Goal: Task Accomplishment & Management: Complete application form

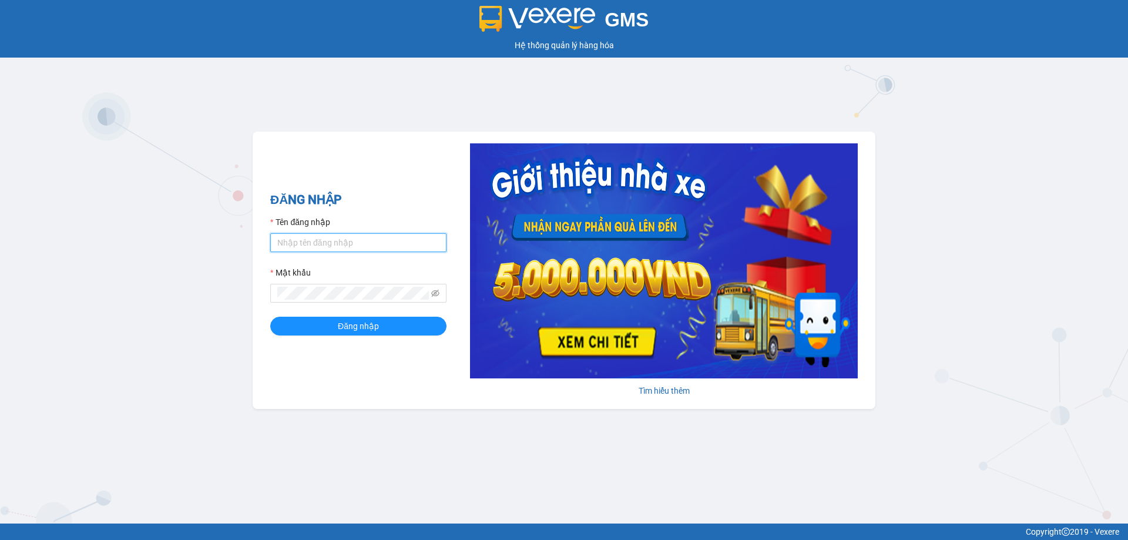
click at [324, 237] on input "Tên đăng nhập" at bounding box center [358, 242] width 176 height 19
click at [356, 324] on span "Đăng nhập" at bounding box center [358, 326] width 41 height 13
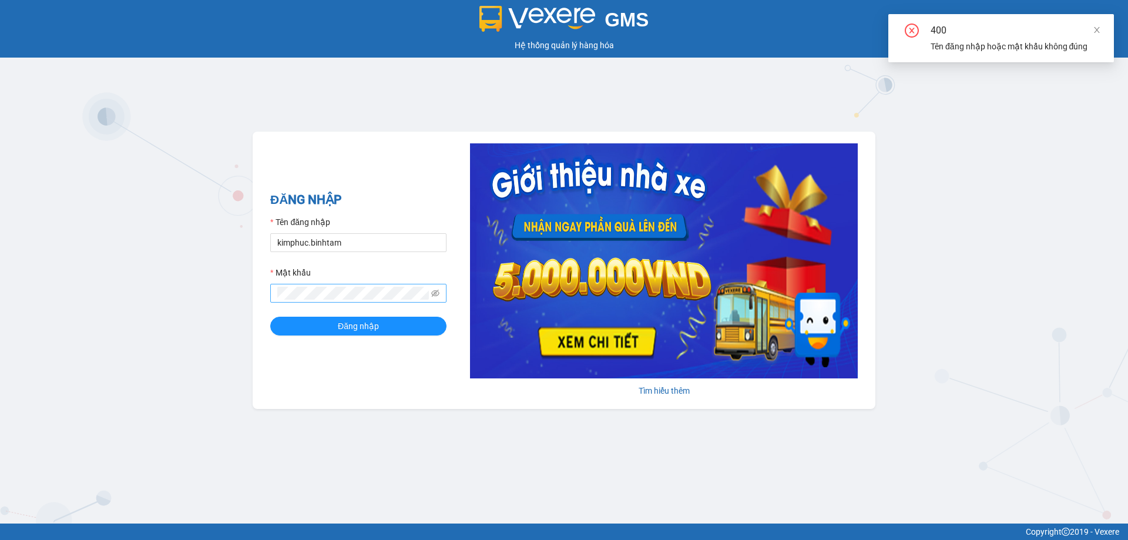
click at [339, 287] on span at bounding box center [358, 293] width 176 height 19
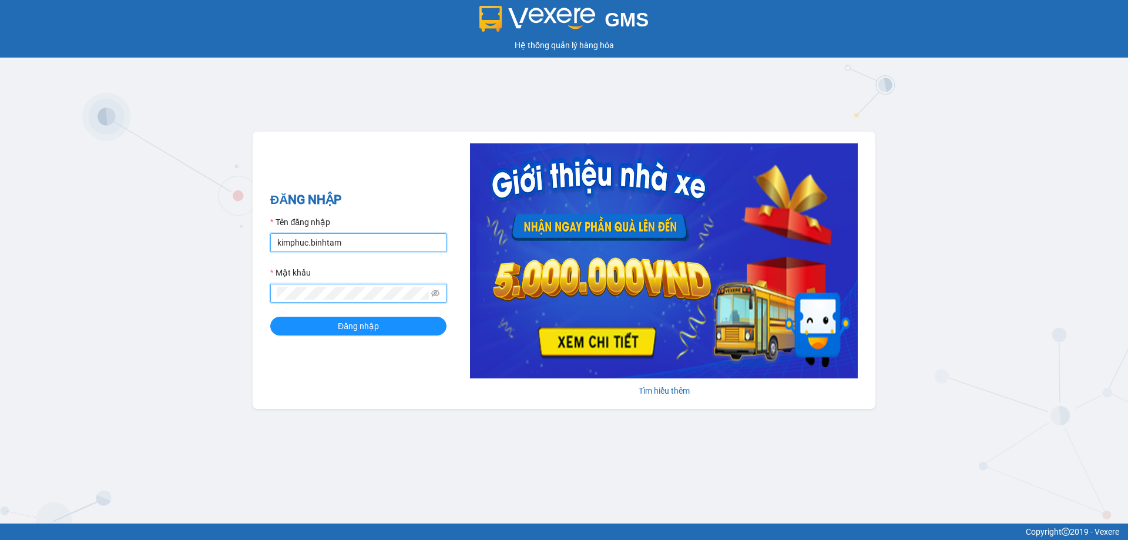
click at [349, 245] on input "kimphuc.binhtam" at bounding box center [358, 242] width 176 height 19
type input "kimphuc.binhtam"
click at [405, 330] on button "Đăng nhập" at bounding box center [358, 326] width 176 height 19
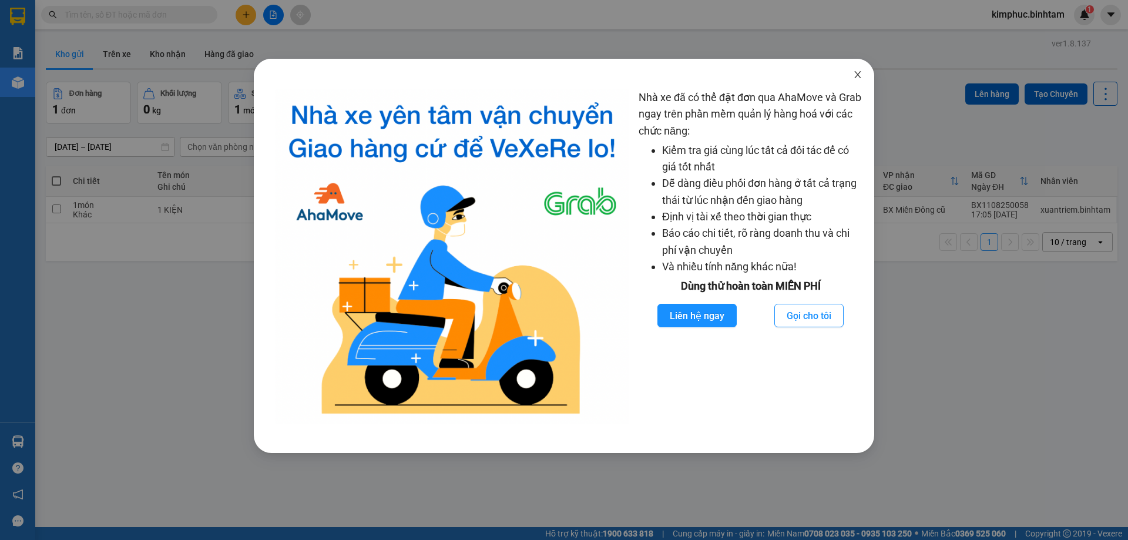
click at [859, 75] on icon "close" at bounding box center [857, 74] width 9 height 9
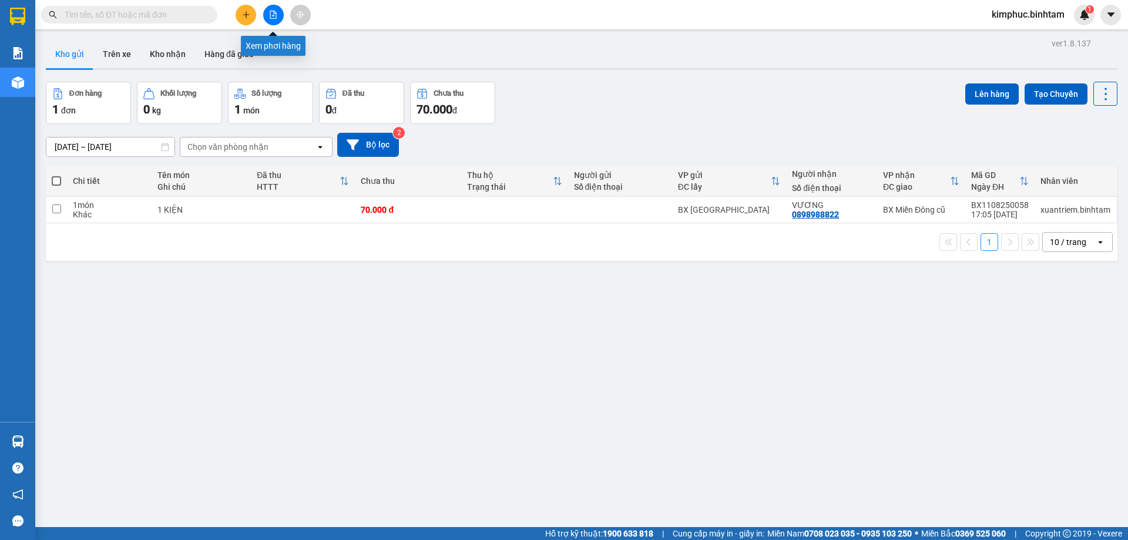
click at [272, 9] on button at bounding box center [273, 15] width 21 height 21
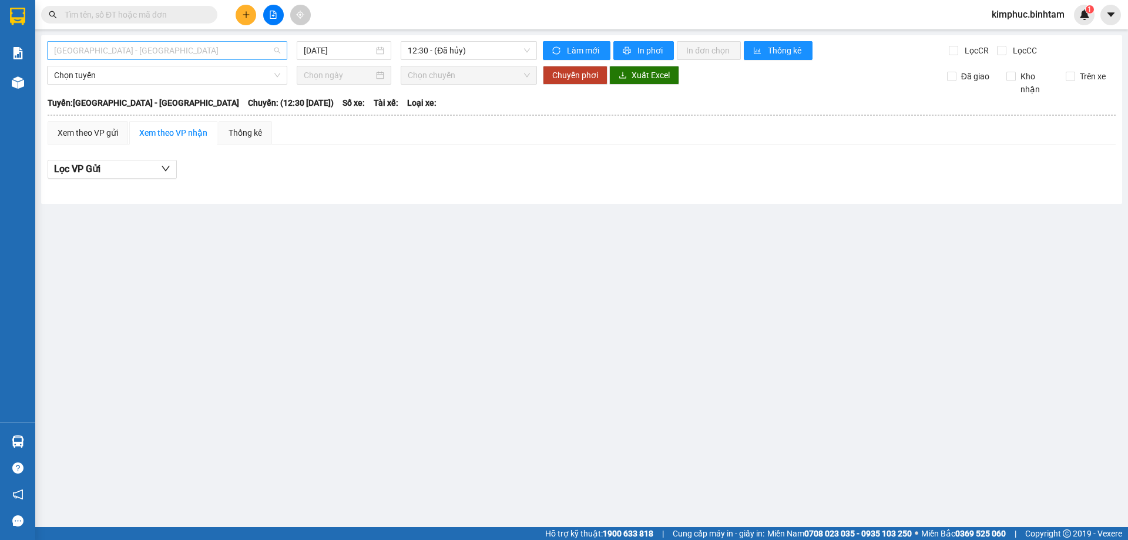
click at [206, 43] on span "[GEOGRAPHIC_DATA] - [GEOGRAPHIC_DATA]" at bounding box center [167, 51] width 226 height 18
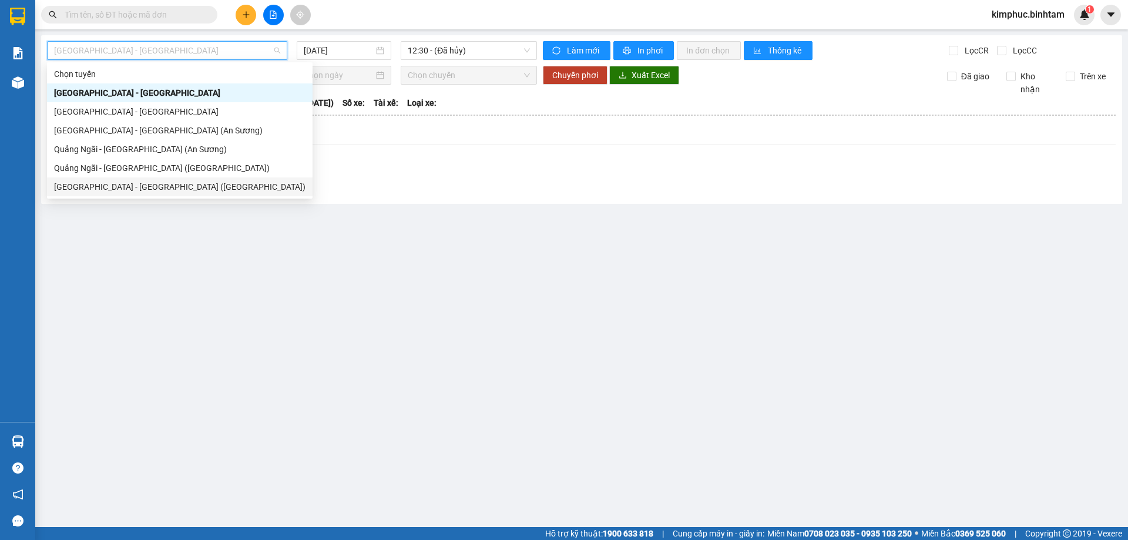
click at [163, 186] on div "[GEOGRAPHIC_DATA] - [GEOGRAPHIC_DATA] ([GEOGRAPHIC_DATA])" at bounding box center [180, 186] width 252 height 13
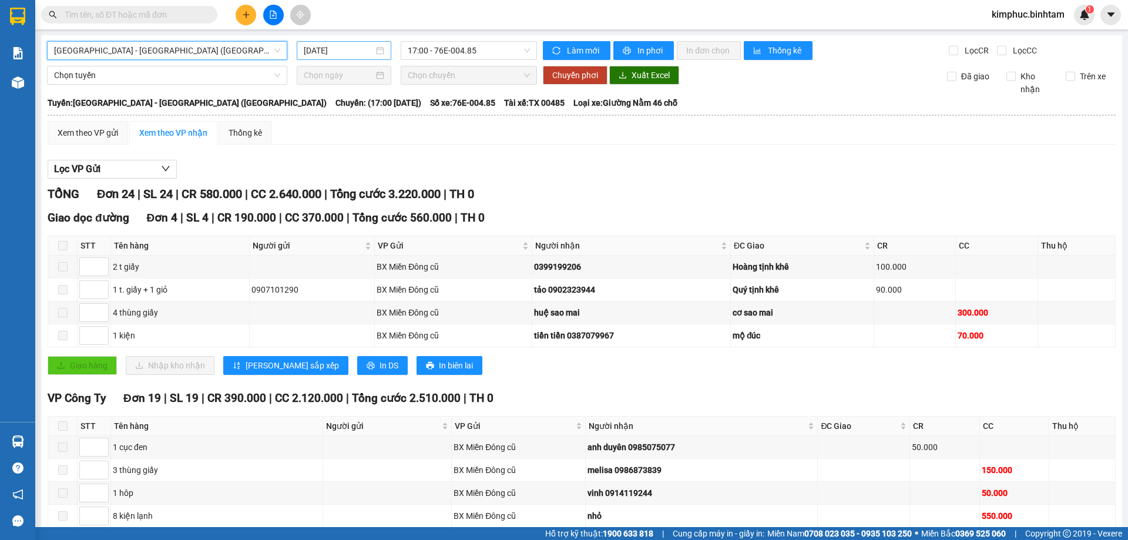
click at [319, 55] on input "[DATE]" at bounding box center [339, 50] width 70 height 13
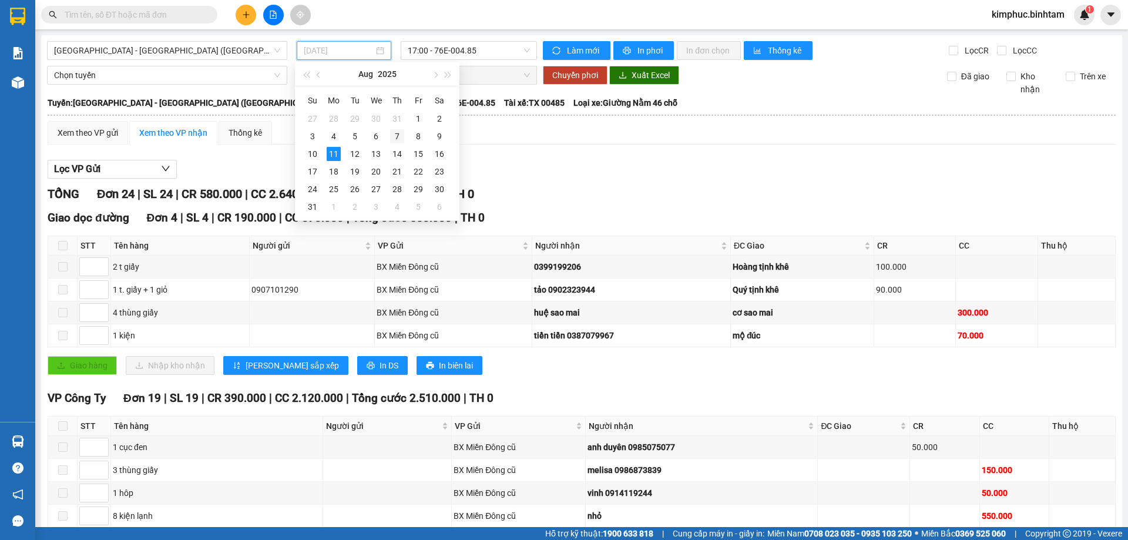
click at [402, 136] on div "7" at bounding box center [397, 136] width 14 height 14
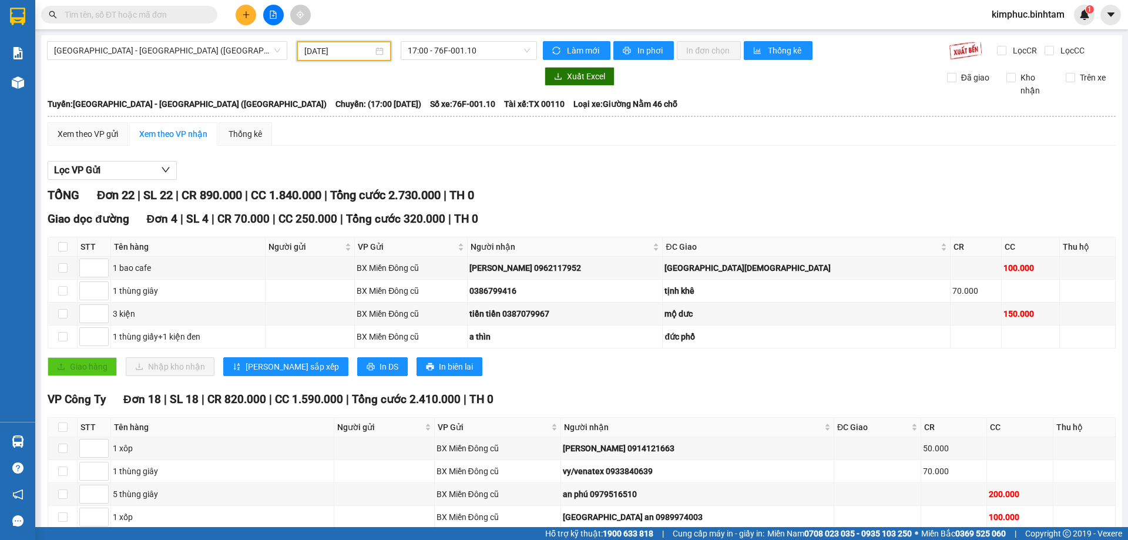
click at [325, 56] on input "[DATE]" at bounding box center [338, 51] width 69 height 13
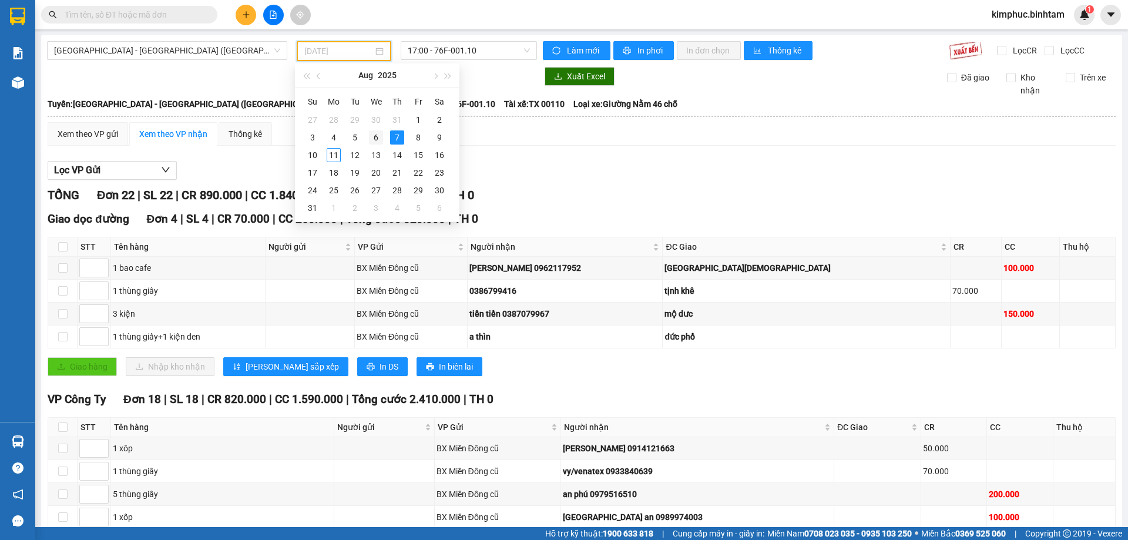
click at [382, 139] on div "6" at bounding box center [376, 137] width 14 height 14
type input "[DATE]"
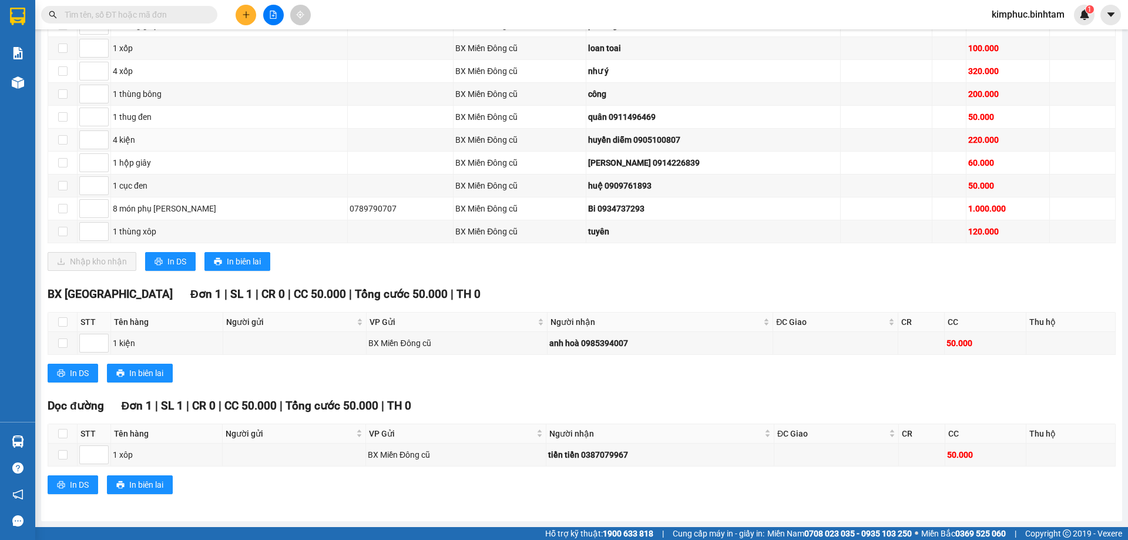
scroll to position [685, 0]
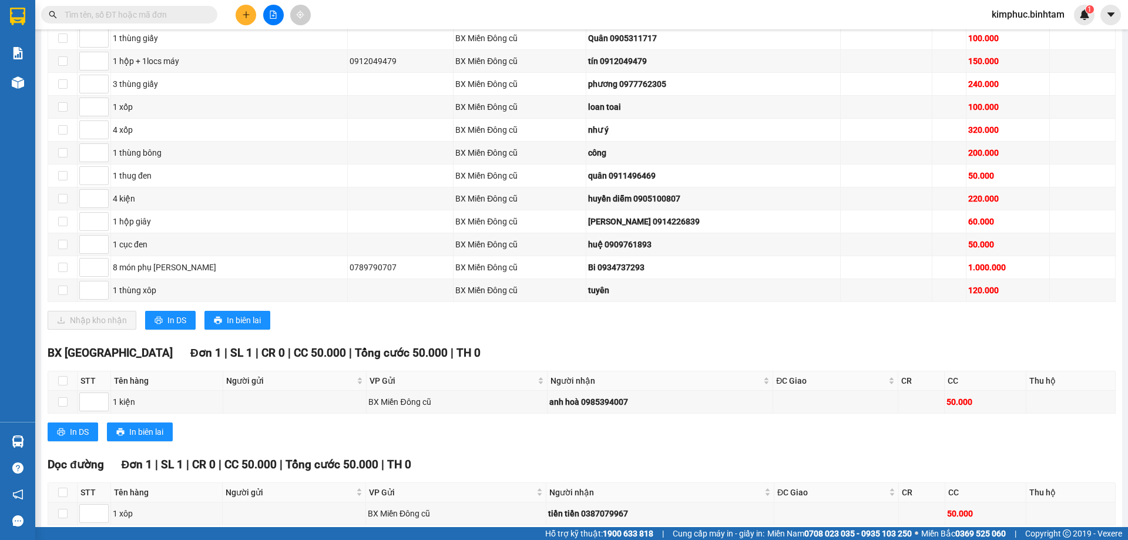
click at [187, 10] on input "text" at bounding box center [134, 14] width 139 height 13
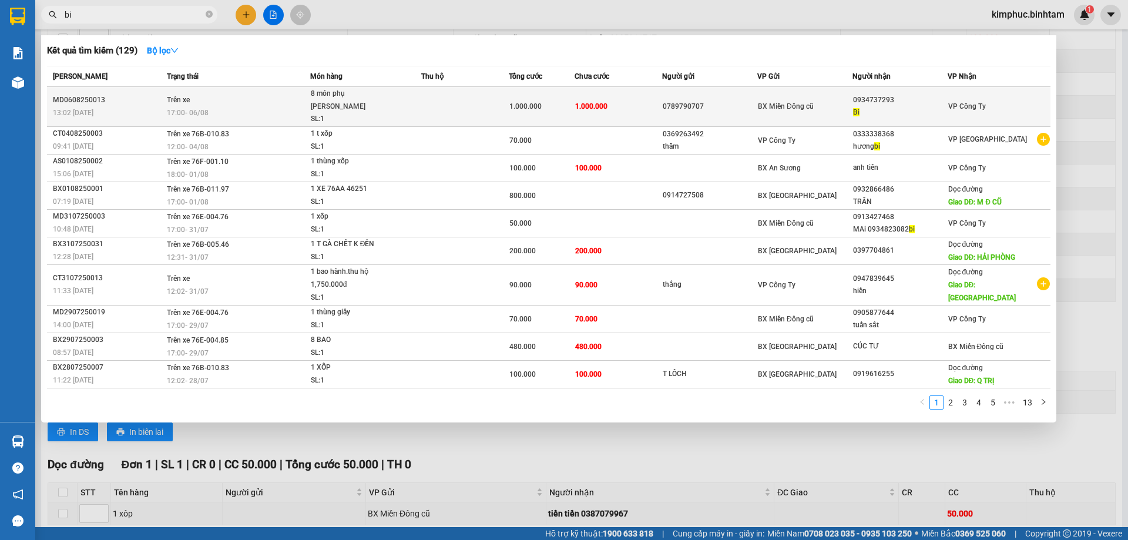
type input "bi"
click at [318, 93] on div "8 món phụ [PERSON_NAME]" at bounding box center [355, 100] width 88 height 25
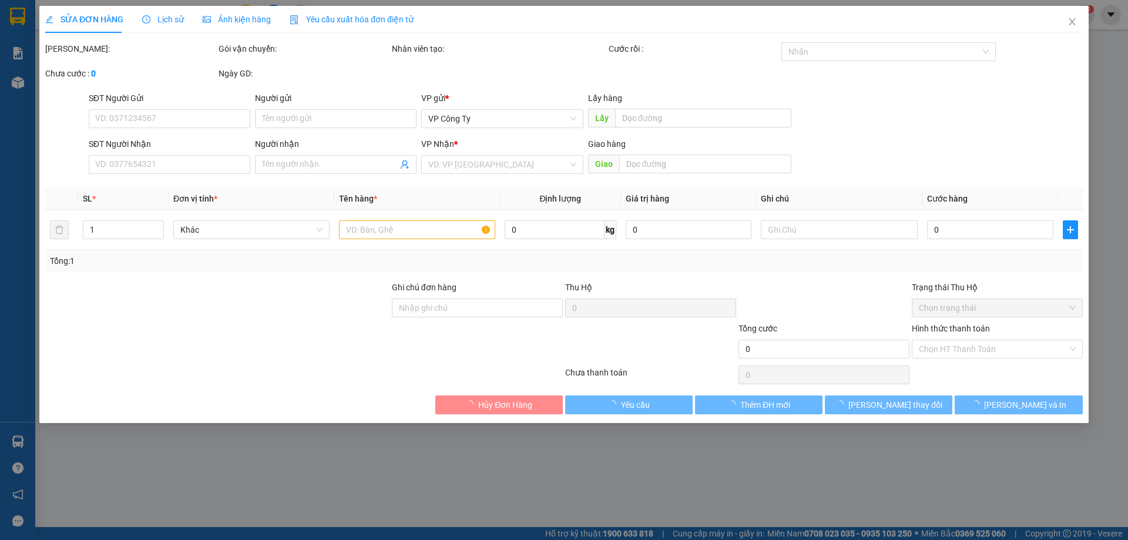
type input "0789790707"
type input "0934737293"
type input "Bi"
type input "1.000.000"
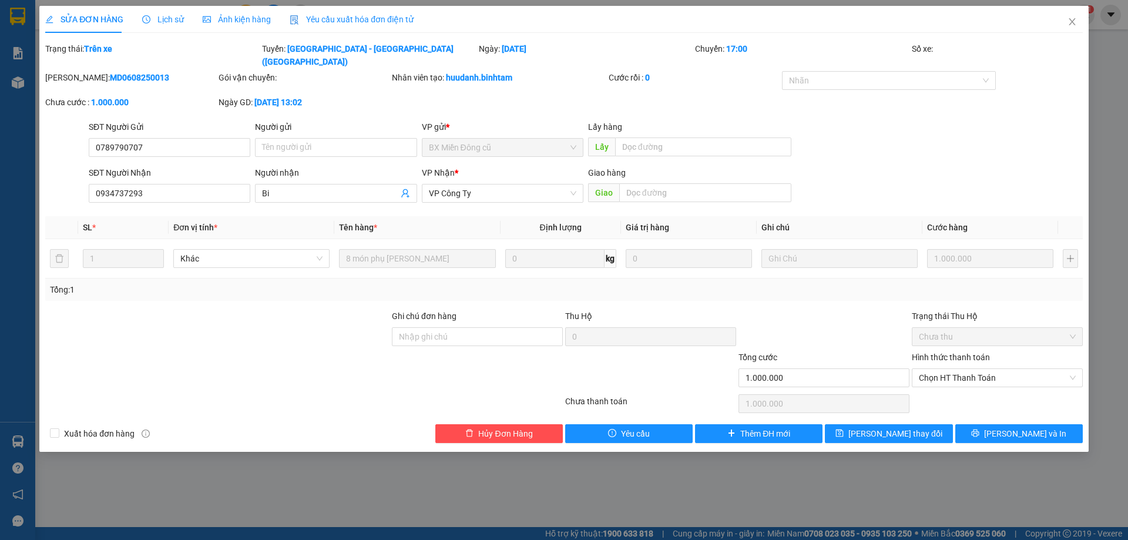
click at [173, 17] on span "Lịch sử" at bounding box center [163, 19] width 42 height 9
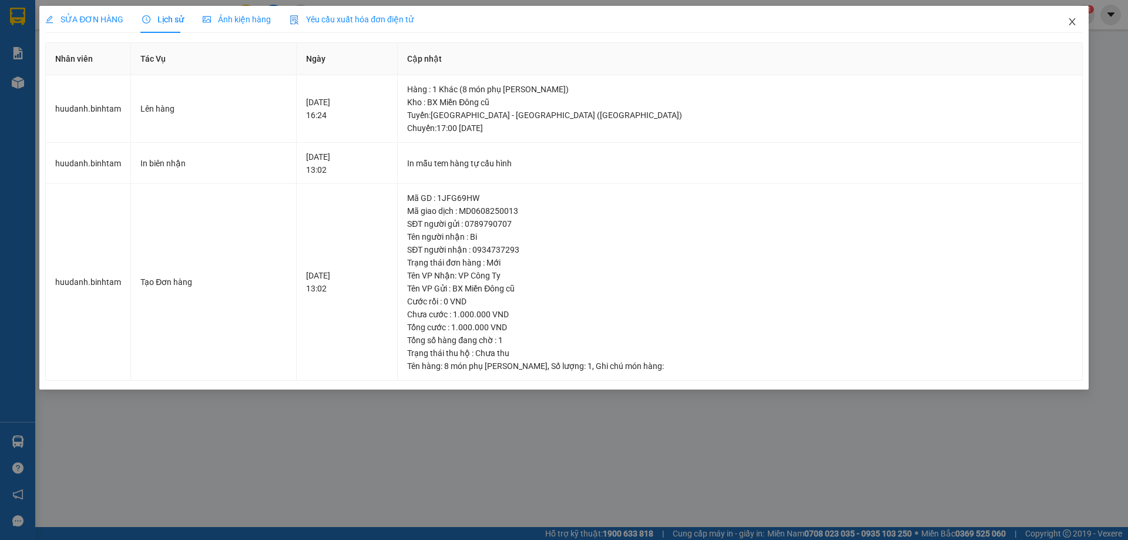
click at [1067, 20] on span "Close" at bounding box center [1072, 22] width 33 height 33
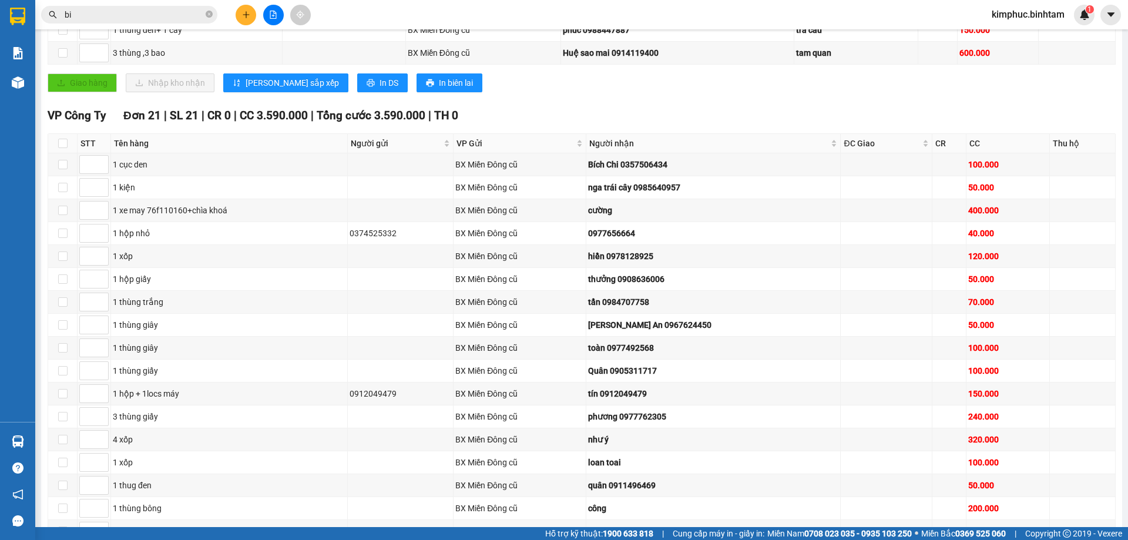
scroll to position [176, 0]
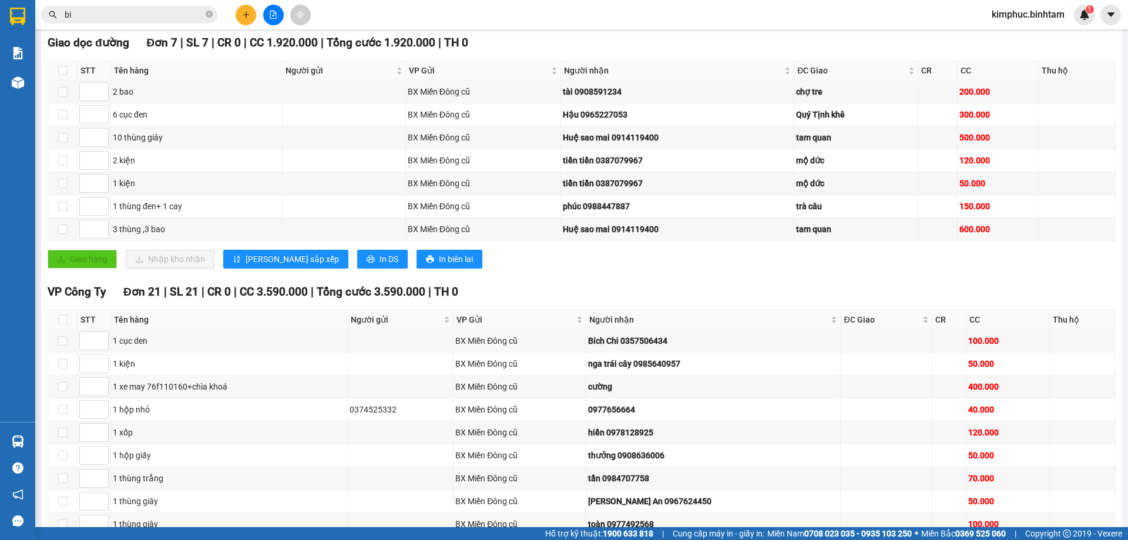
click at [133, 15] on input "bi" at bounding box center [134, 14] width 139 height 13
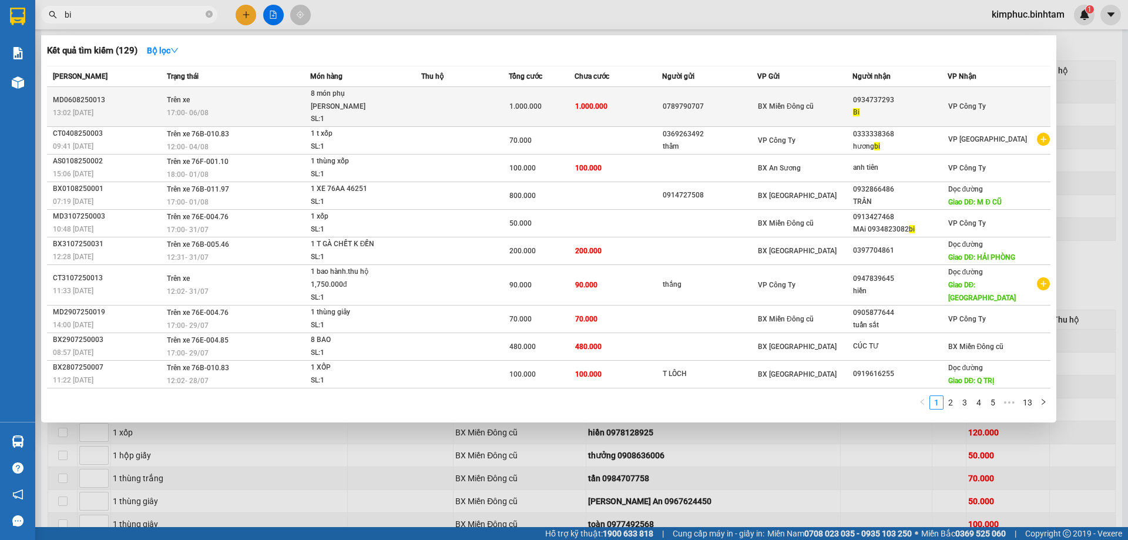
click at [324, 96] on div "8 món phụ [PERSON_NAME]" at bounding box center [355, 100] width 88 height 25
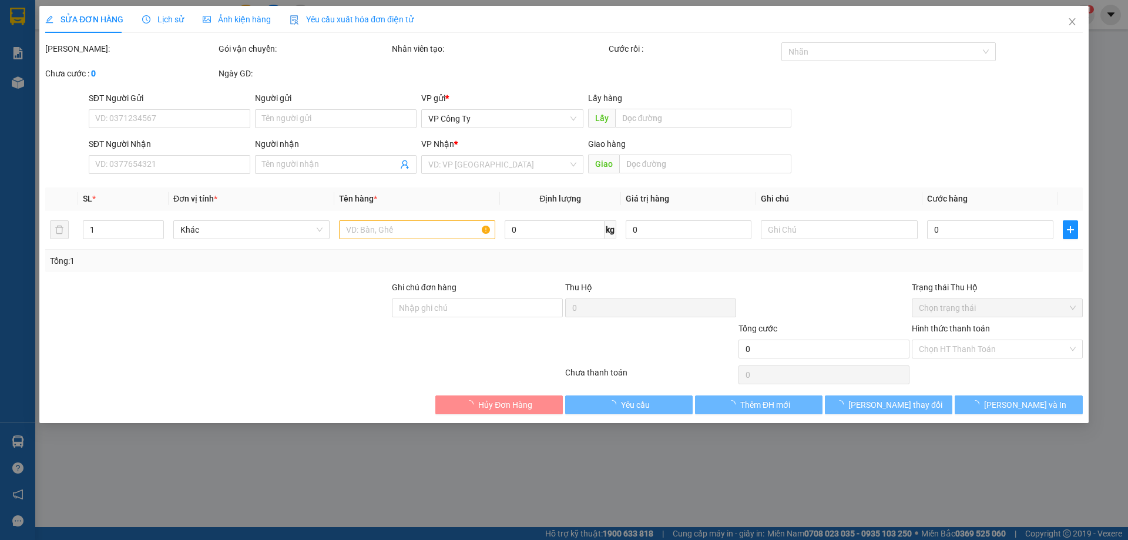
type input "0789790707"
type input "0934737293"
type input "Bi"
type input "1.000.000"
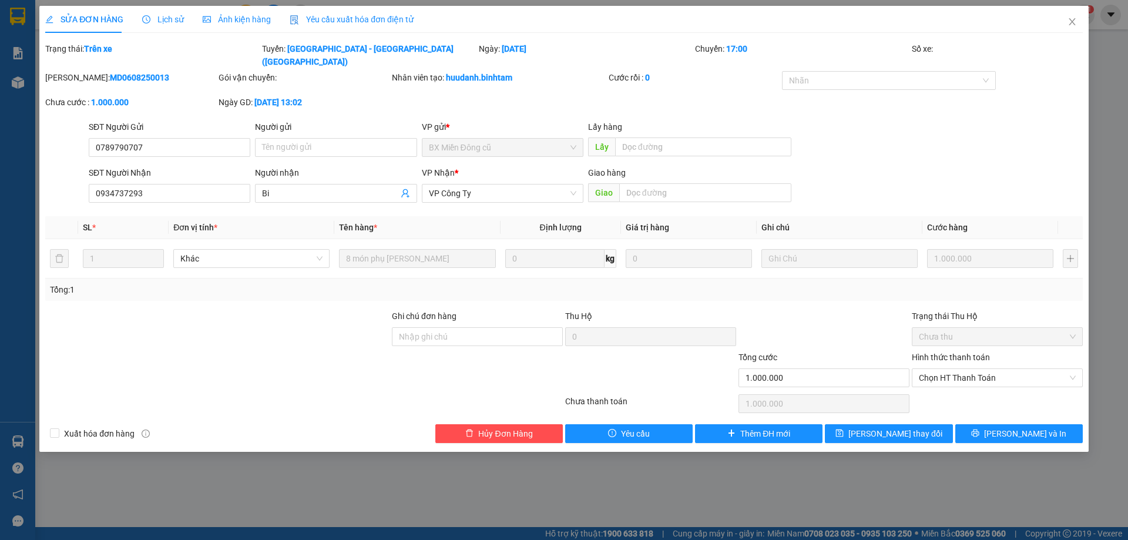
click at [172, 19] on span "Lịch sử" at bounding box center [163, 19] width 42 height 9
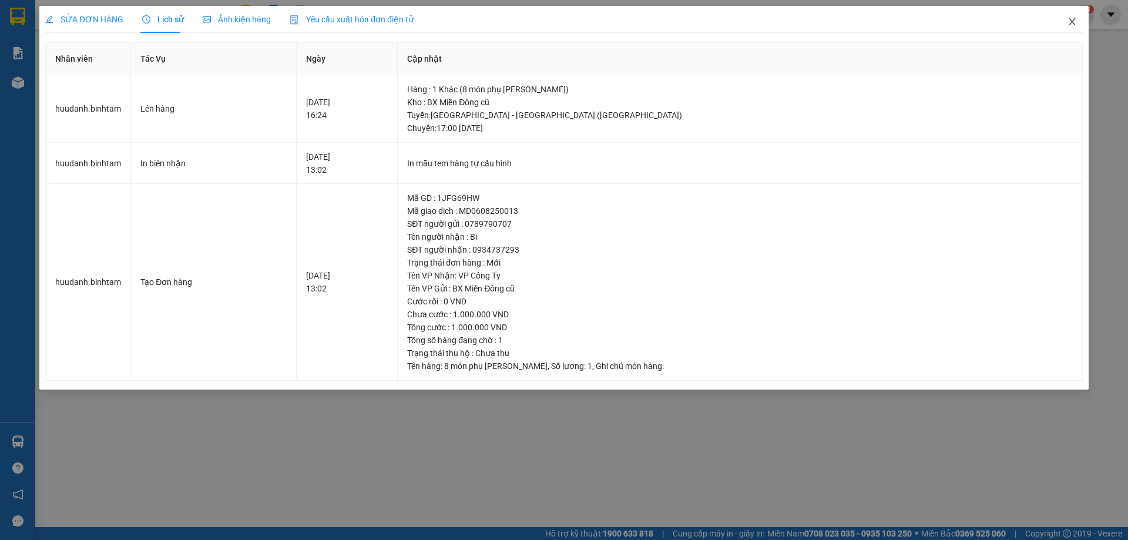
click at [1068, 22] on icon "close" at bounding box center [1072, 21] width 9 height 9
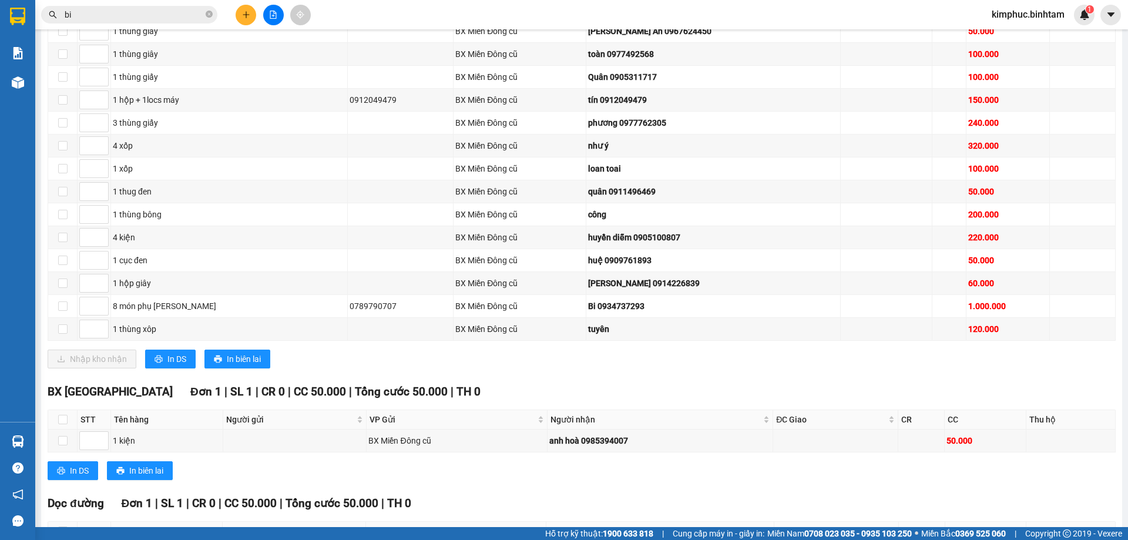
scroll to position [353, 0]
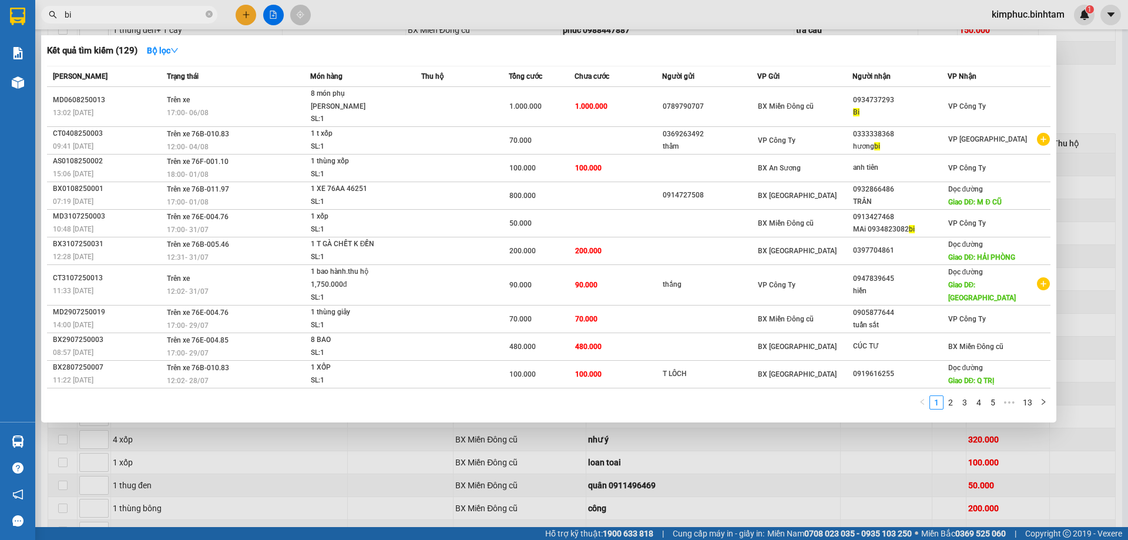
click at [190, 14] on input "bi" at bounding box center [134, 14] width 139 height 13
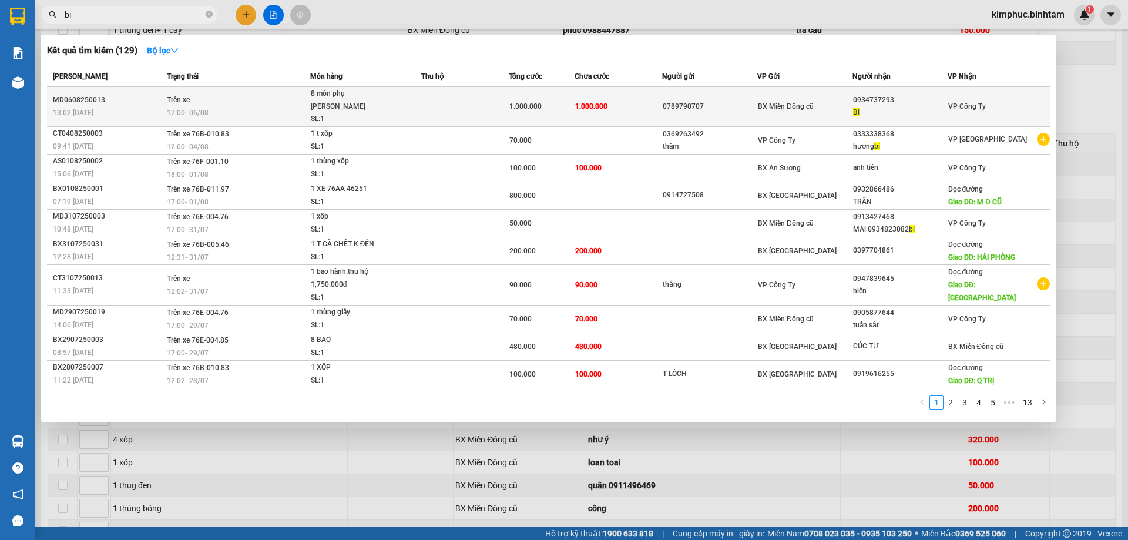
click at [323, 99] on div "8 món phụ [PERSON_NAME]" at bounding box center [355, 100] width 88 height 25
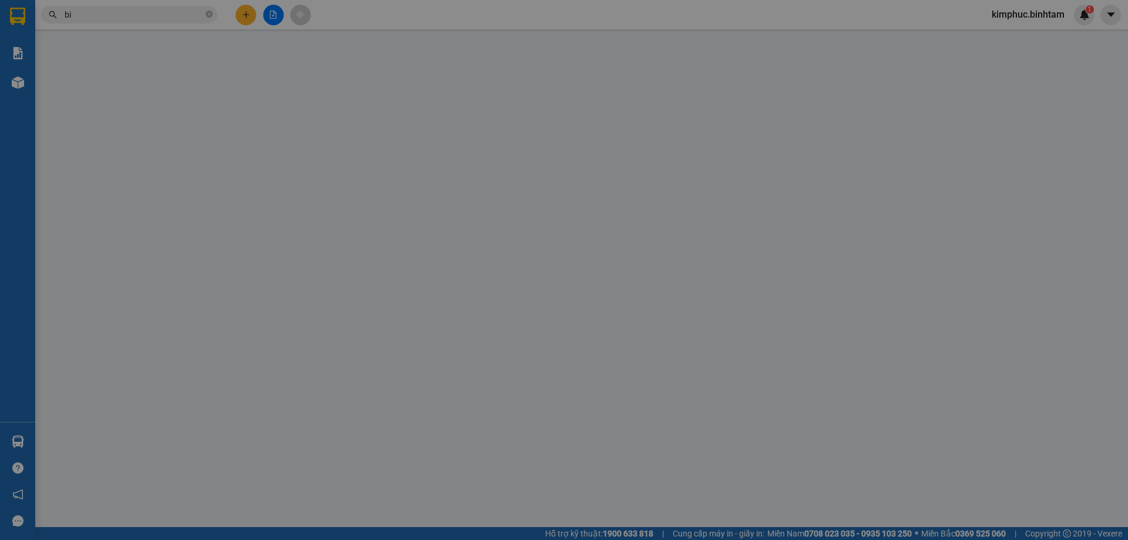
type input "0789790707"
type input "0934737293"
type input "Bi"
type input "1.000.000"
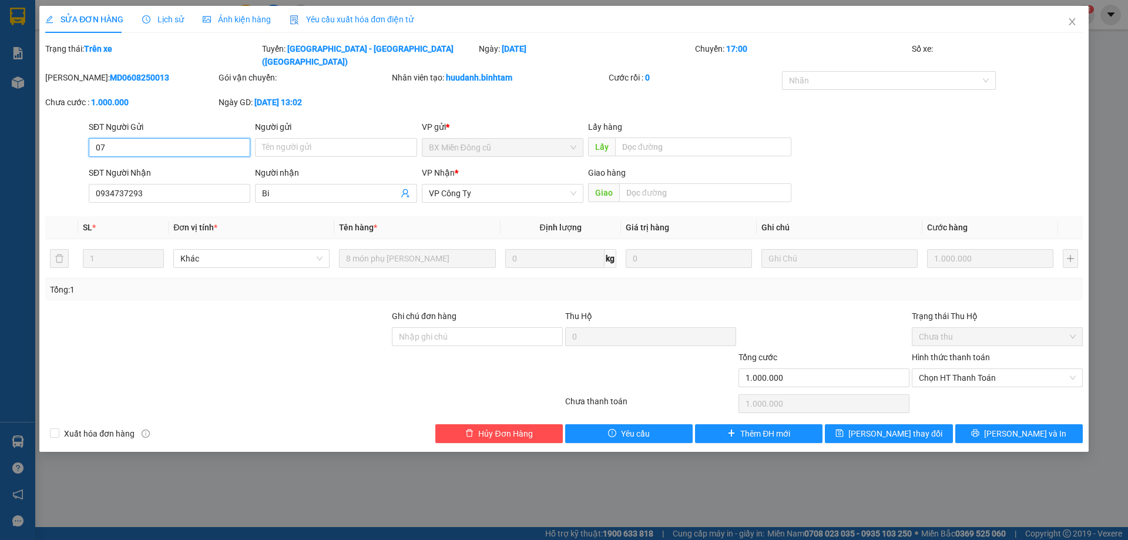
type input "0"
click at [199, 188] on input "0934737293" at bounding box center [170, 193] width 162 height 19
click at [153, 184] on input "0934737293" at bounding box center [170, 193] width 162 height 19
type input "0934737299"
click at [294, 189] on span "Bi" at bounding box center [336, 193] width 162 height 19
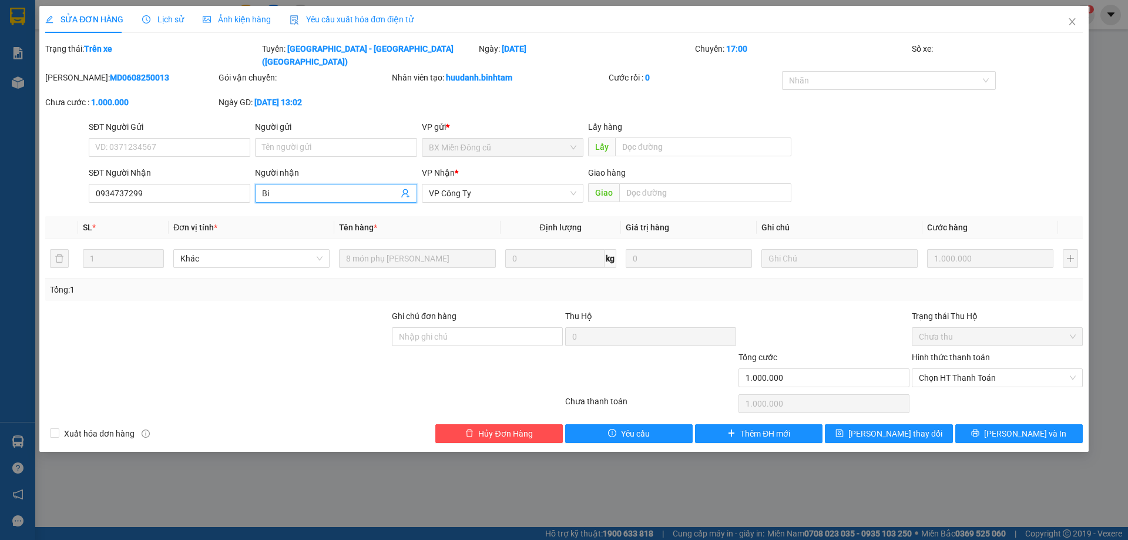
click at [291, 187] on input "Bi" at bounding box center [330, 193] width 136 height 13
type input "Bi(hàng gửi về thành phố nha trang,xe ko vô thành phố nên hủy đơn)"
click at [918, 427] on span "[PERSON_NAME] thay đổi" at bounding box center [896, 433] width 94 height 13
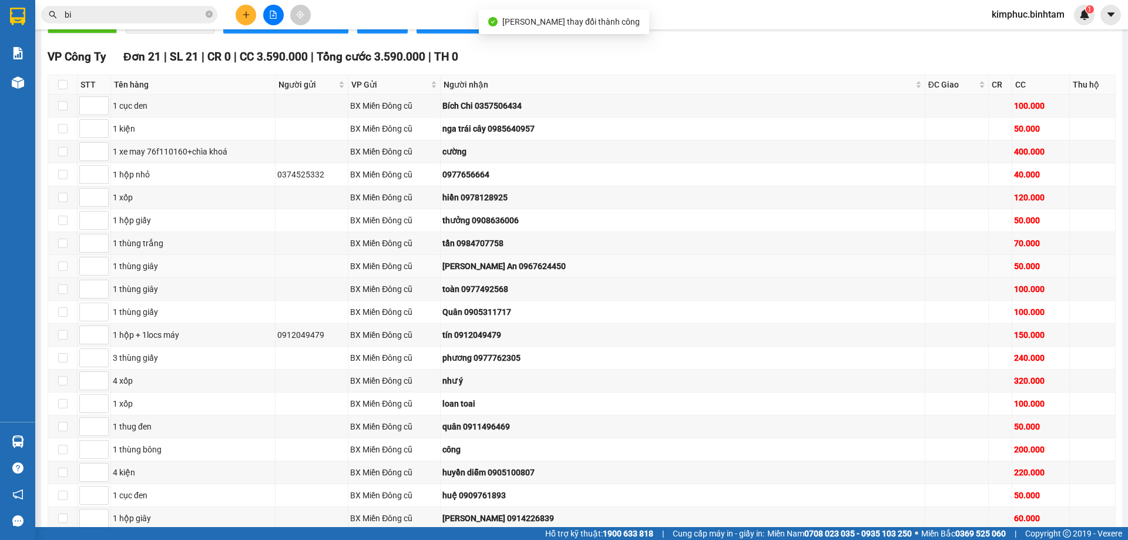
scroll to position [744, 0]
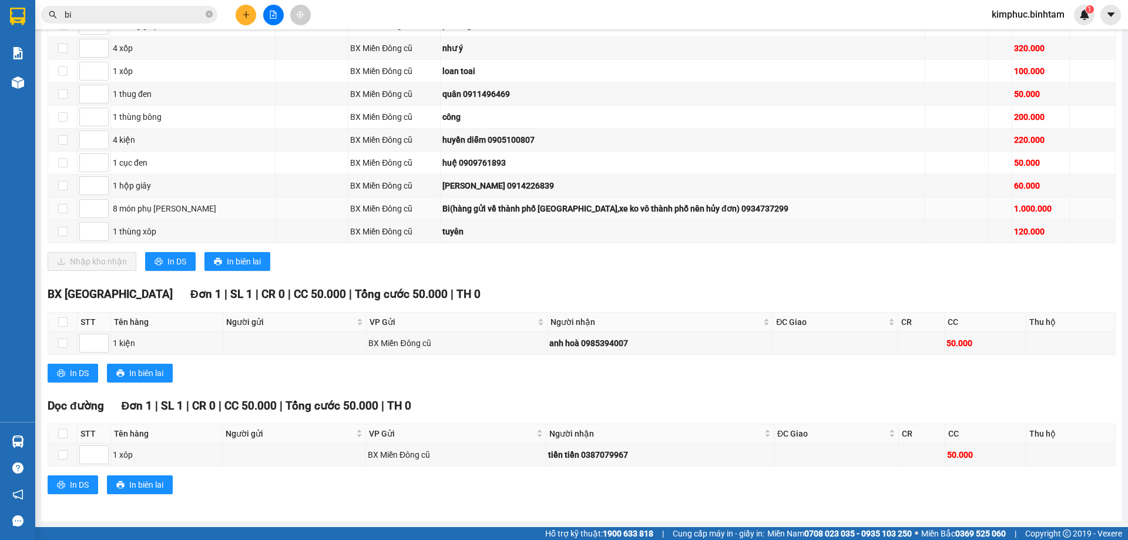
click at [522, 209] on div "Bi(hàng gửi về thành phố [GEOGRAPHIC_DATA],xe ko vô thành phố nên hủy đơn) 0934…" at bounding box center [683, 208] width 481 height 13
click at [196, 13] on input "bi" at bounding box center [134, 14] width 139 height 13
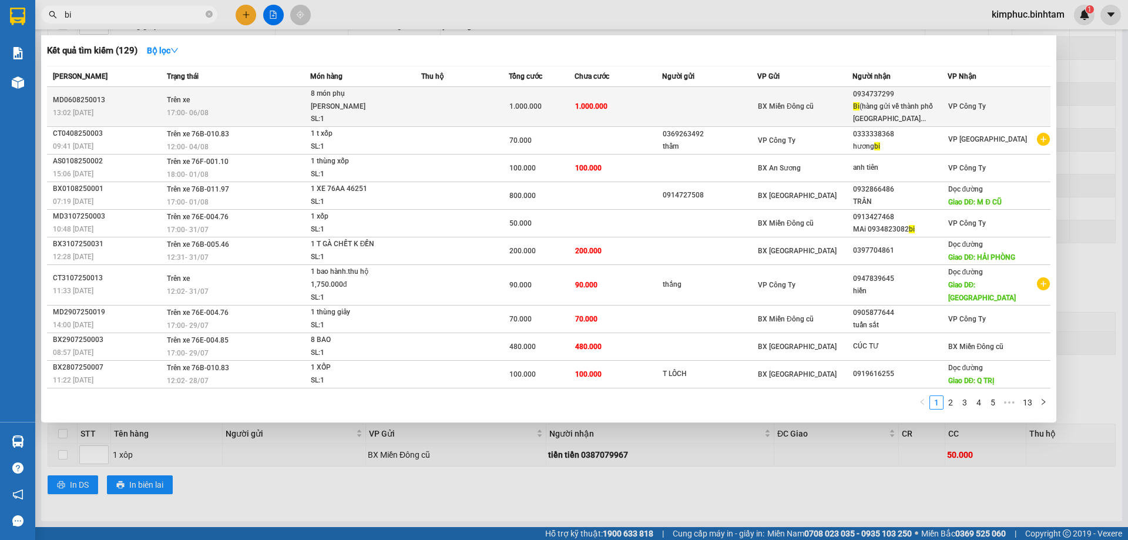
click at [338, 100] on div "8 món phụ [PERSON_NAME]" at bounding box center [355, 100] width 88 height 25
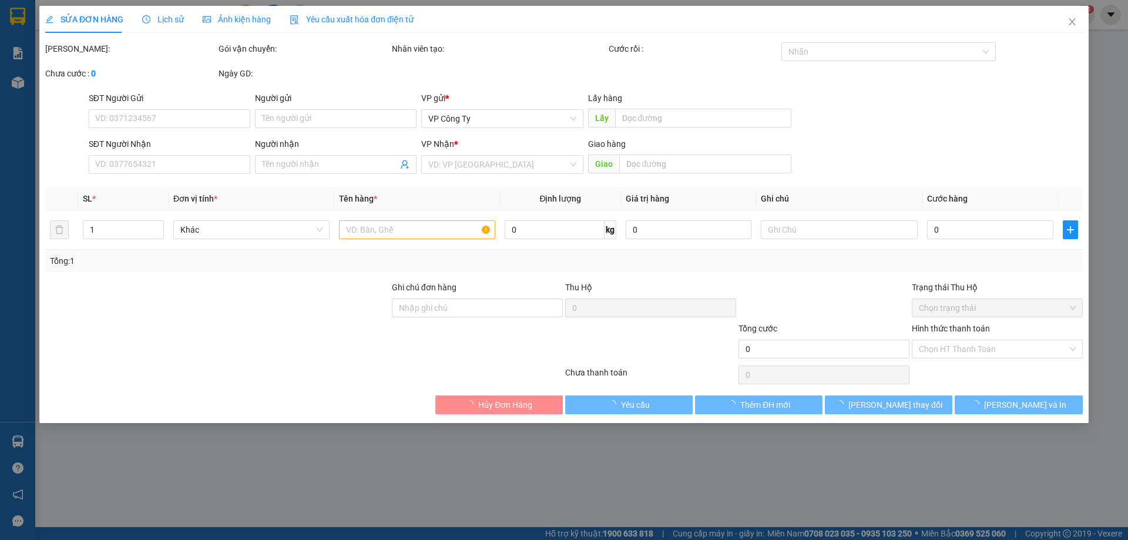
type input "0934737299"
type input "Bi(hàng gửi về thành phố nha trang,xe ko vô thành phố nên hủy đơn)"
type input "1.000.000"
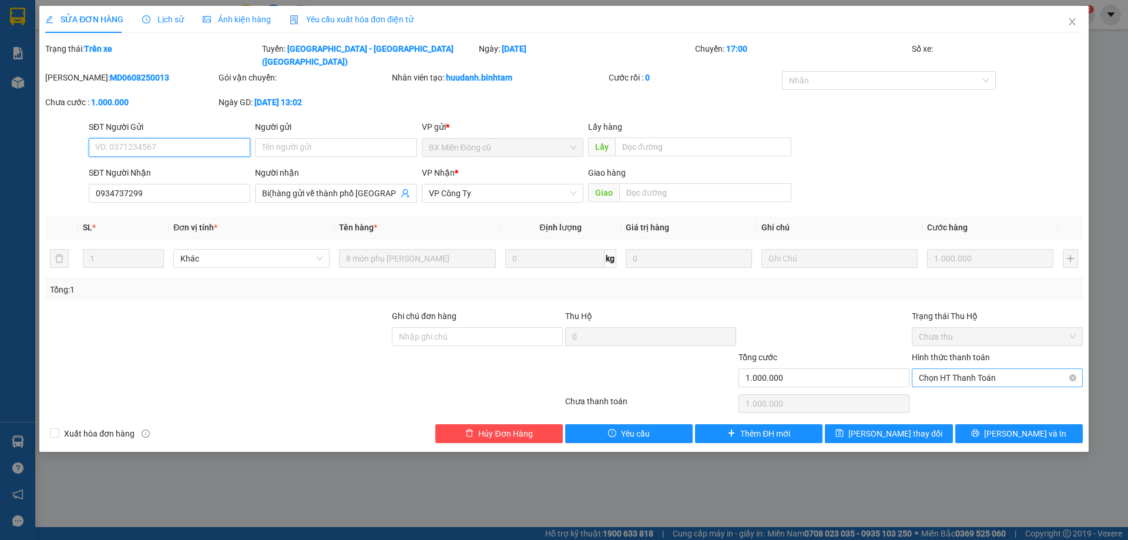
click at [954, 369] on span "Chọn HT Thanh Toán" at bounding box center [997, 378] width 157 height 18
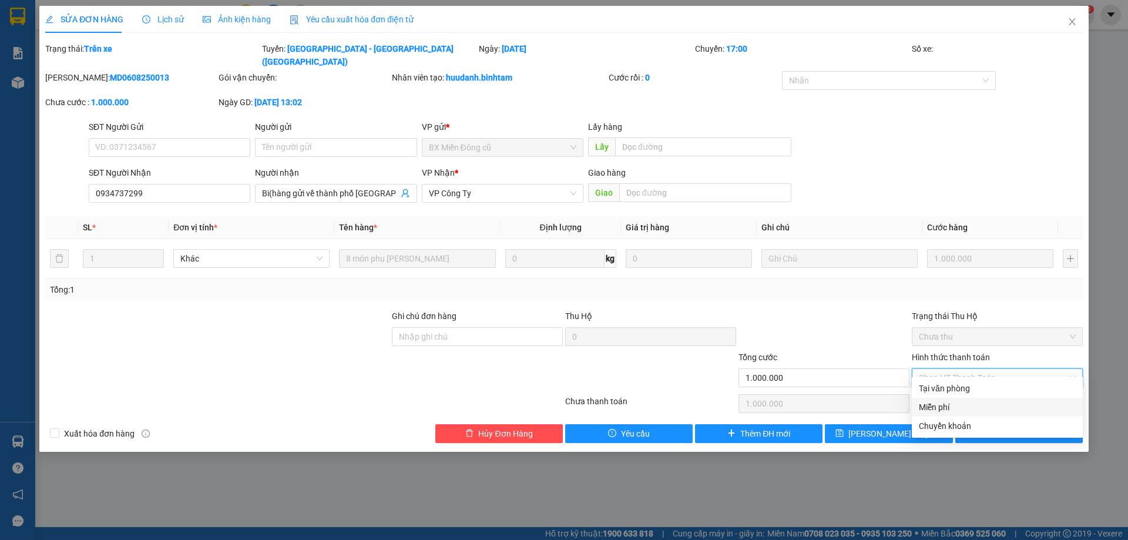
click at [954, 403] on div "Miễn phí" at bounding box center [997, 407] width 157 height 13
type input "0"
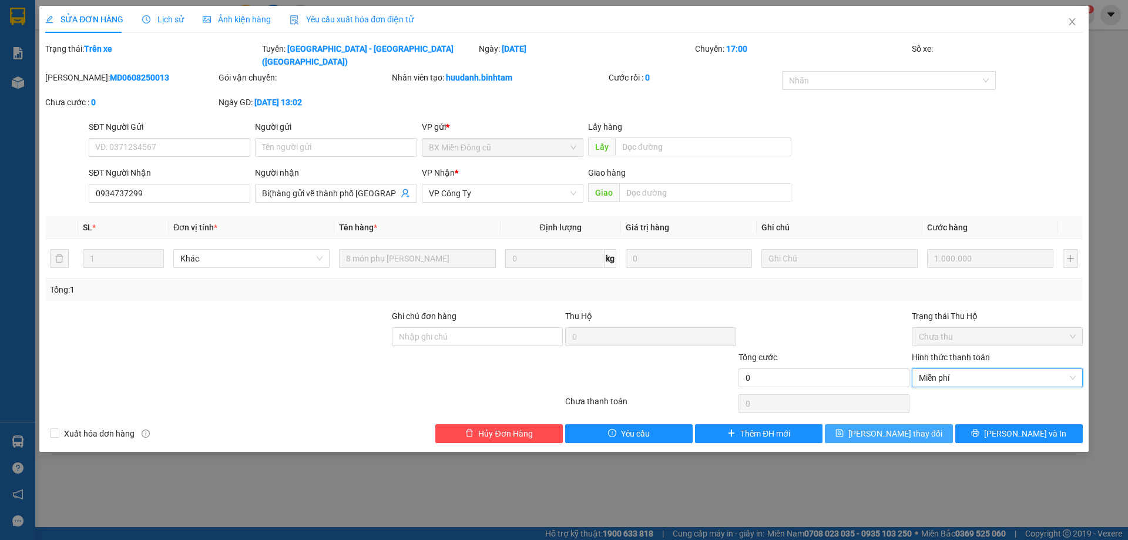
click at [906, 427] on span "[PERSON_NAME] thay đổi" at bounding box center [896, 433] width 94 height 13
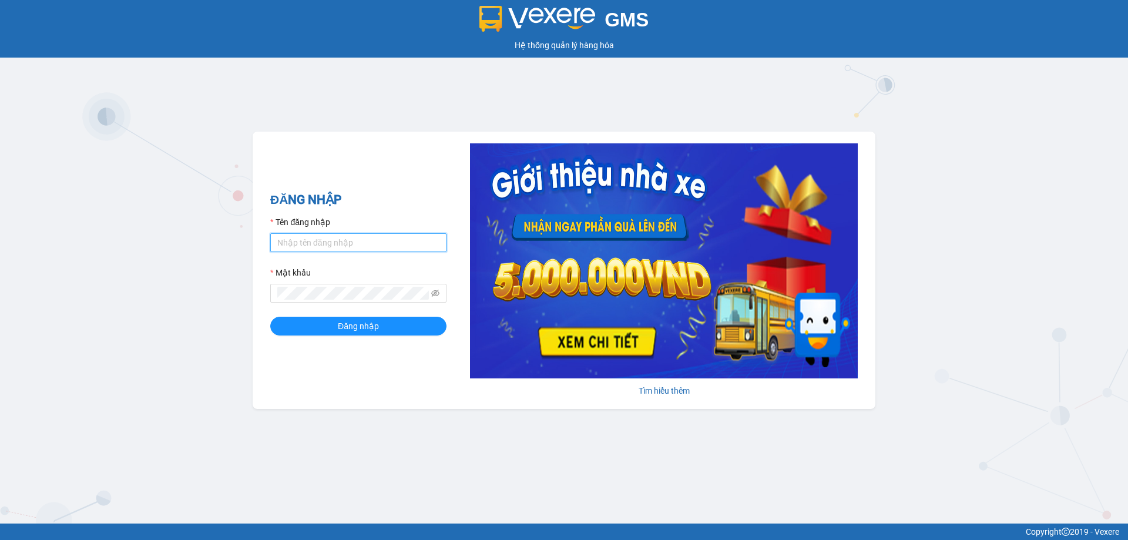
click at [327, 239] on input "Tên đăng nhập" at bounding box center [358, 242] width 176 height 19
click at [347, 283] on div "Mật khẩu" at bounding box center [358, 275] width 176 height 18
click at [351, 246] on input "kimphuc.binhtam" at bounding box center [358, 242] width 176 height 19
type input "kimphuc.binhtam"
click at [351, 329] on span "Đăng nhập" at bounding box center [358, 326] width 41 height 13
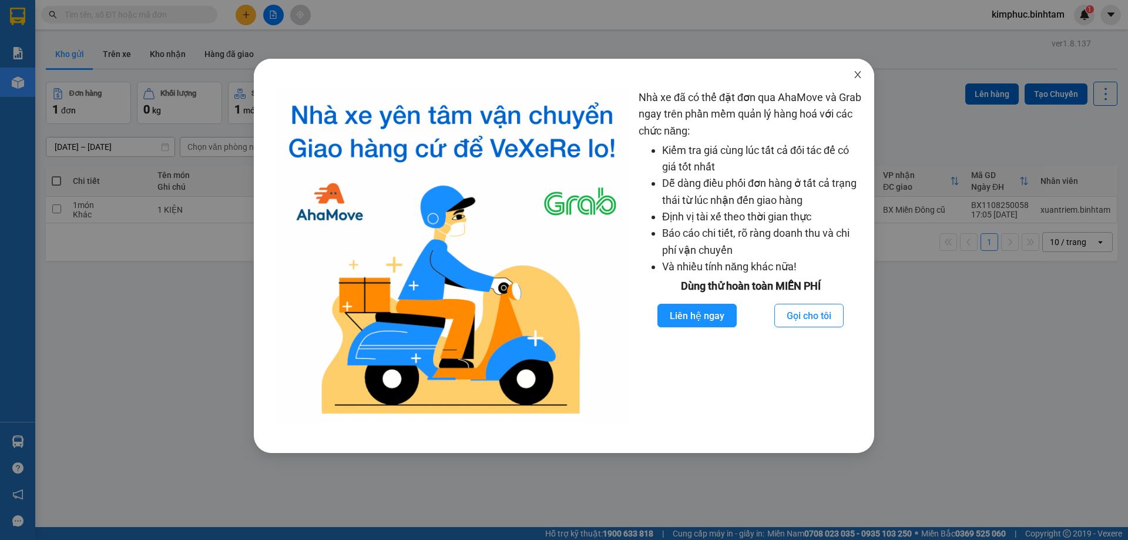
click at [864, 78] on span "Close" at bounding box center [858, 75] width 33 height 33
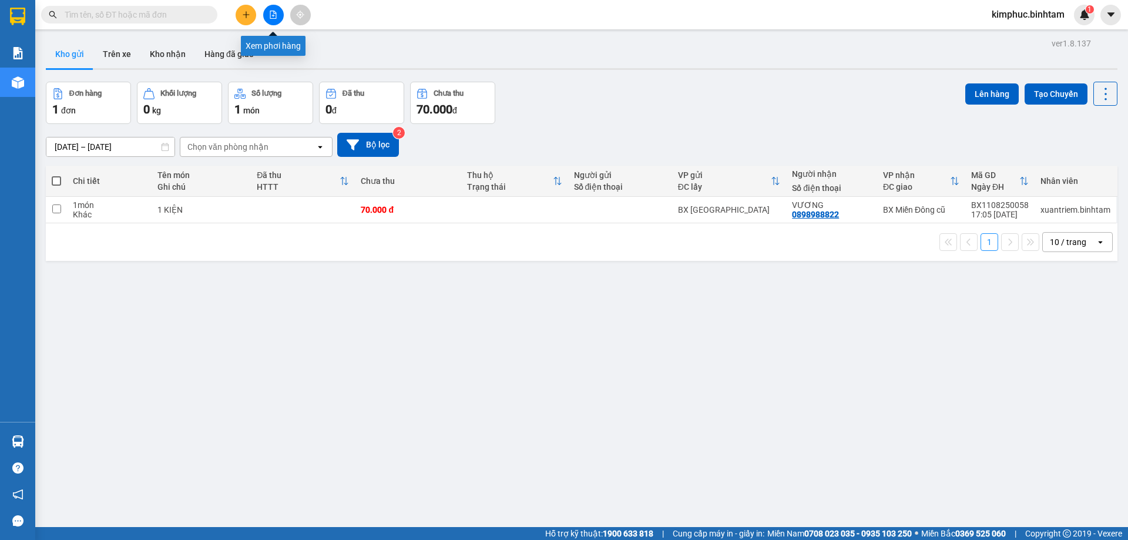
click at [270, 16] on icon "file-add" at bounding box center [273, 15] width 6 height 8
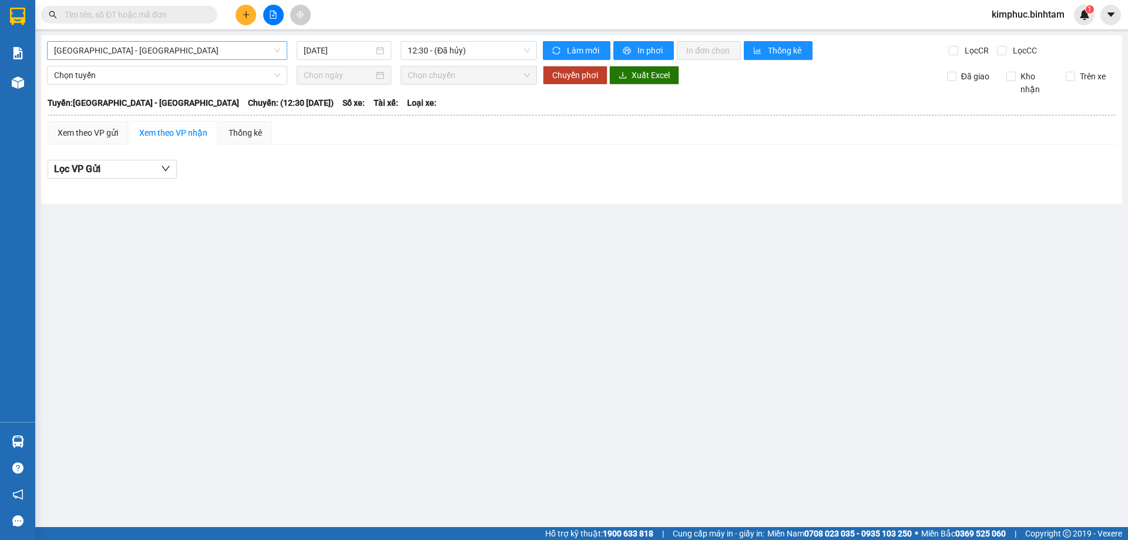
click at [130, 48] on span "[GEOGRAPHIC_DATA] - [GEOGRAPHIC_DATA]" at bounding box center [167, 51] width 226 height 18
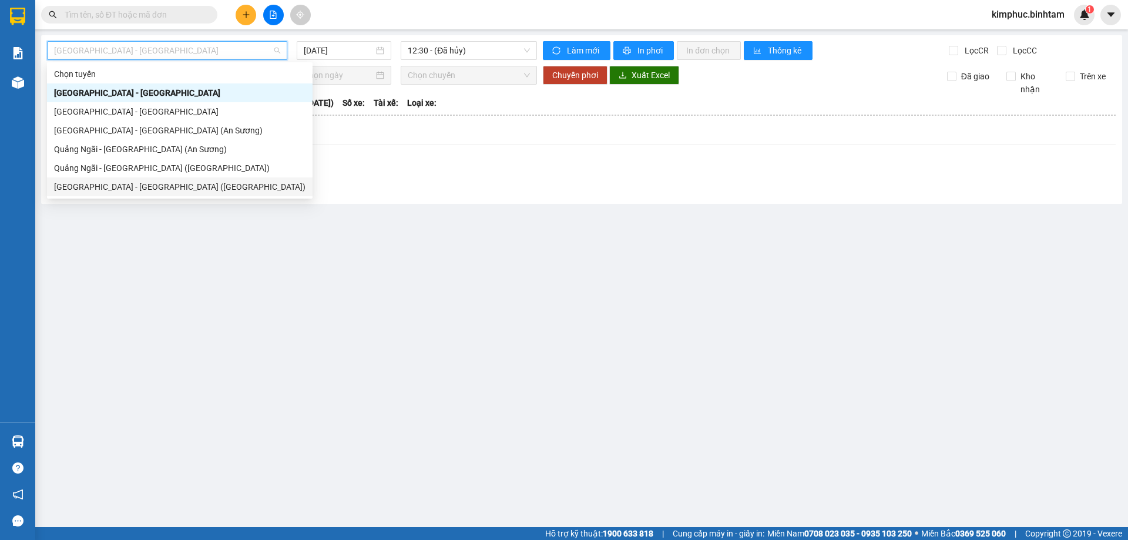
click at [128, 187] on div "[GEOGRAPHIC_DATA] - [GEOGRAPHIC_DATA] ([GEOGRAPHIC_DATA])" at bounding box center [180, 186] width 252 height 13
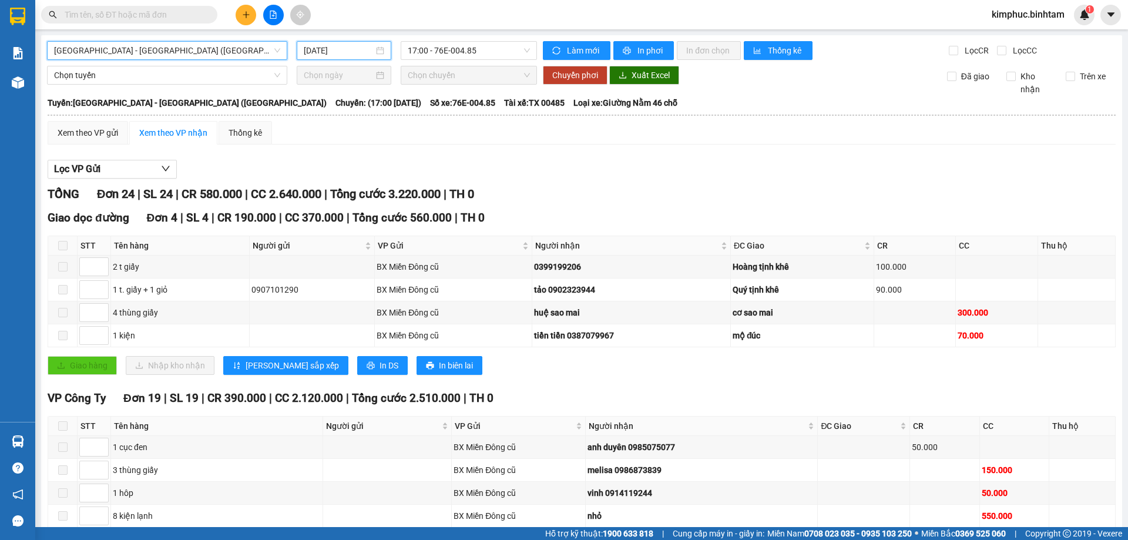
click at [309, 51] on input "[DATE]" at bounding box center [339, 50] width 70 height 13
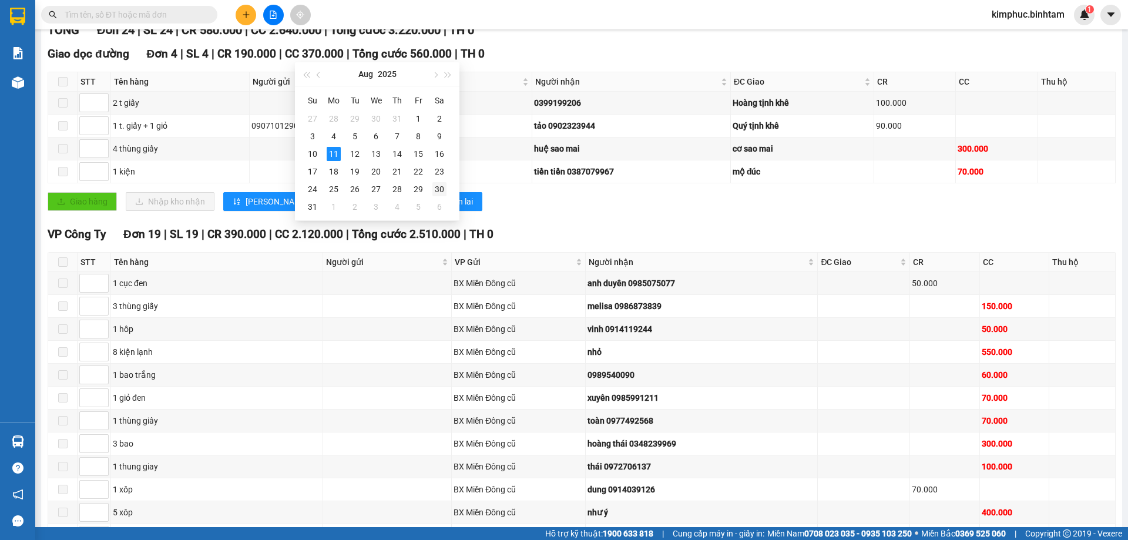
scroll to position [281, 0]
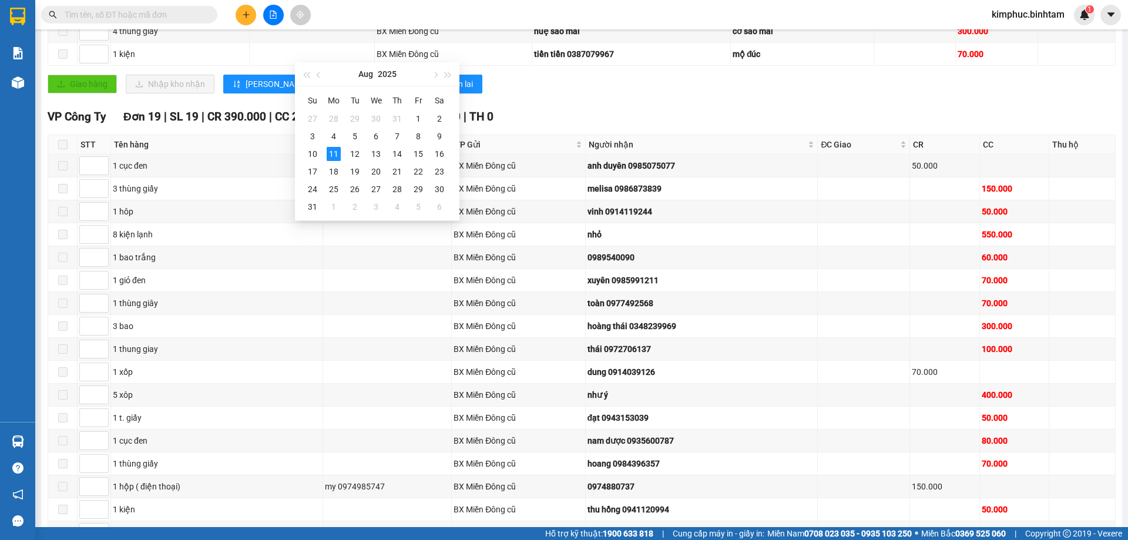
click at [548, 114] on div "VP Công Ty Đơn 19 | SL 19 | CR 390.000 | CC 2.120.000 | Tổng cước 2.510.000 | T…" at bounding box center [582, 117] width 1068 height 18
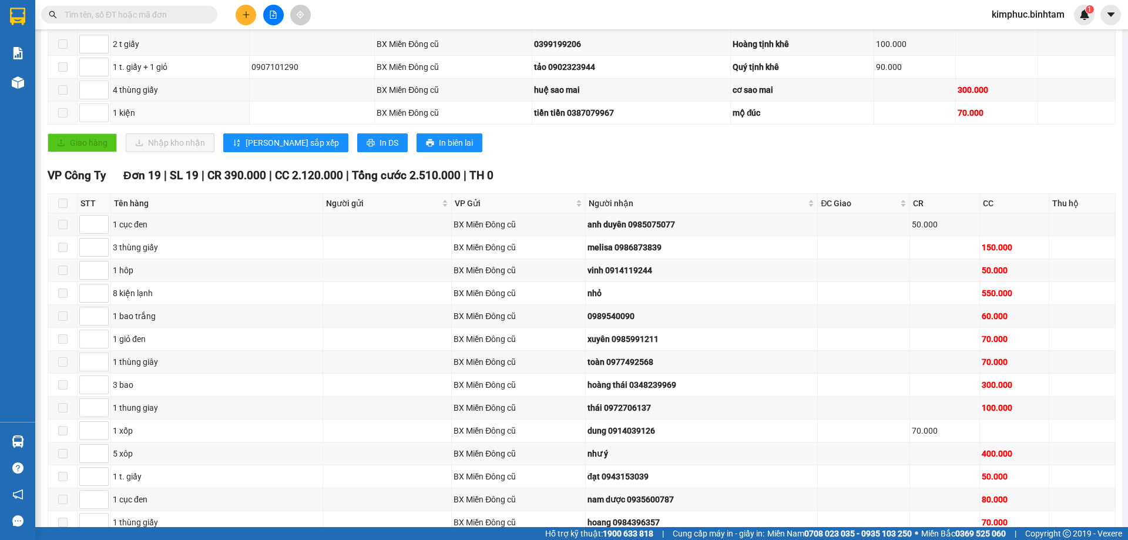
scroll to position [0, 0]
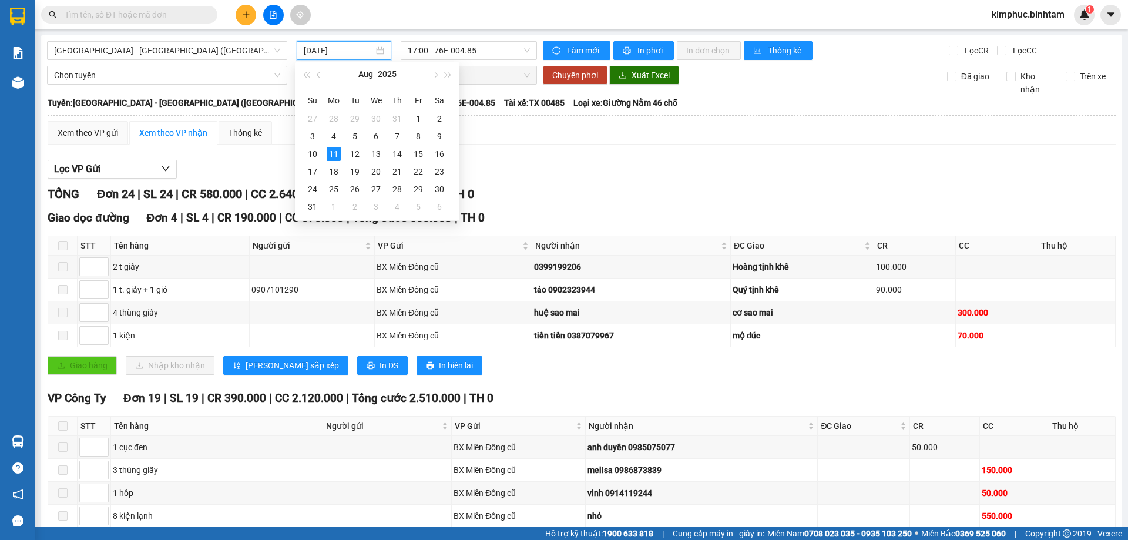
click at [321, 53] on input "[DATE]" at bounding box center [339, 50] width 70 height 13
click at [378, 136] on div "6" at bounding box center [376, 136] width 14 height 14
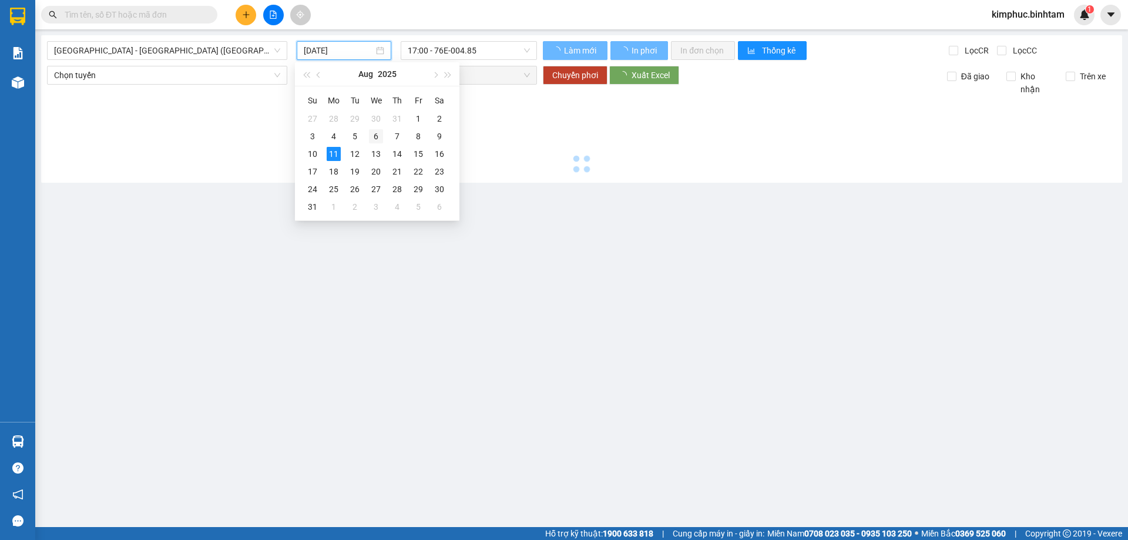
type input "[DATE]"
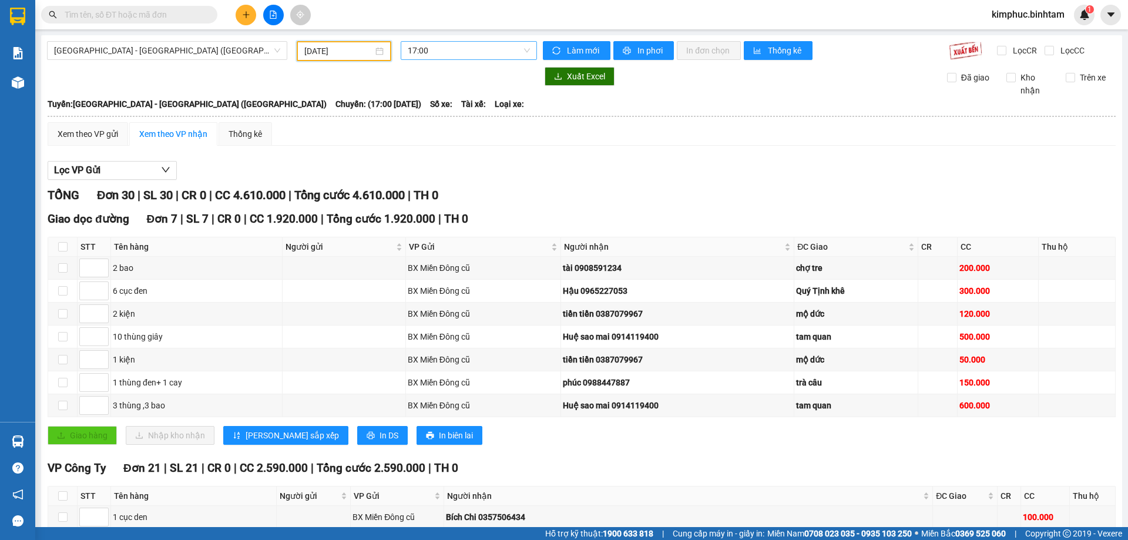
click at [466, 55] on span "17:00" at bounding box center [469, 51] width 122 height 18
click at [479, 92] on div "17:00" at bounding box center [451, 92] width 92 height 13
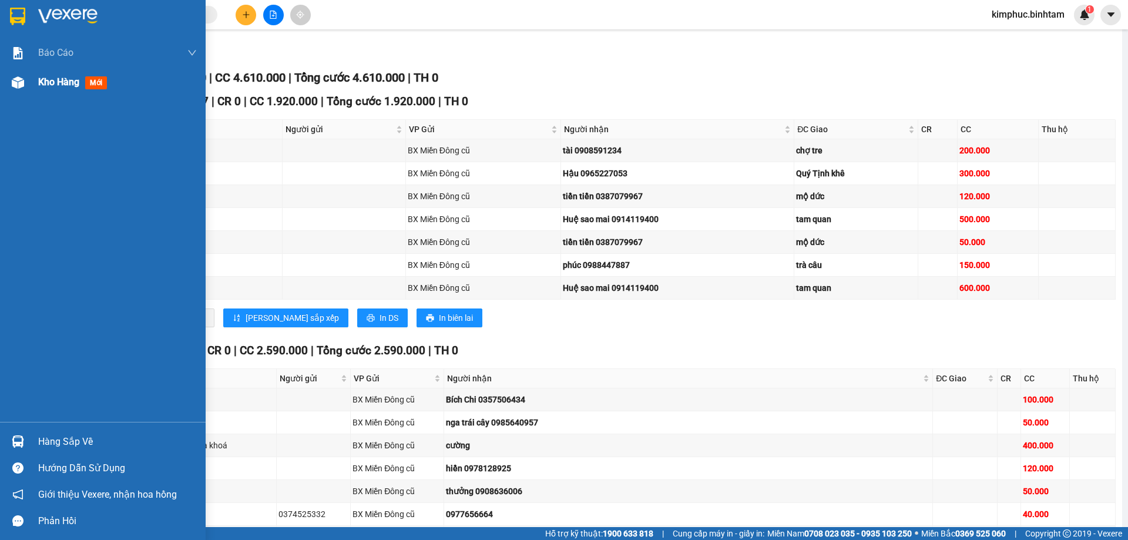
click at [48, 85] on span "Kho hàng" at bounding box center [58, 81] width 41 height 11
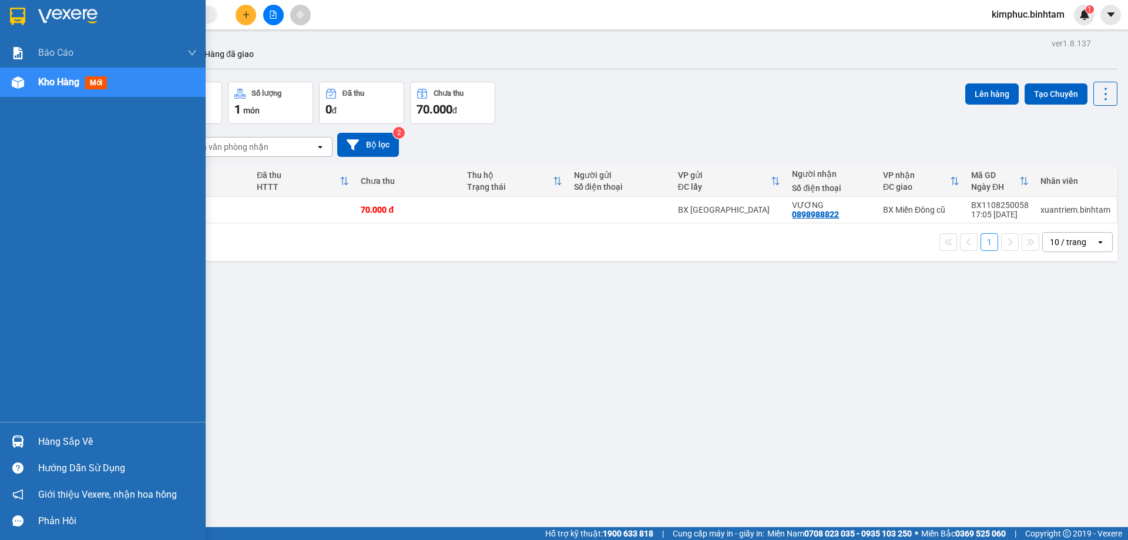
click at [68, 85] on span "Kho hàng" at bounding box center [58, 81] width 41 height 11
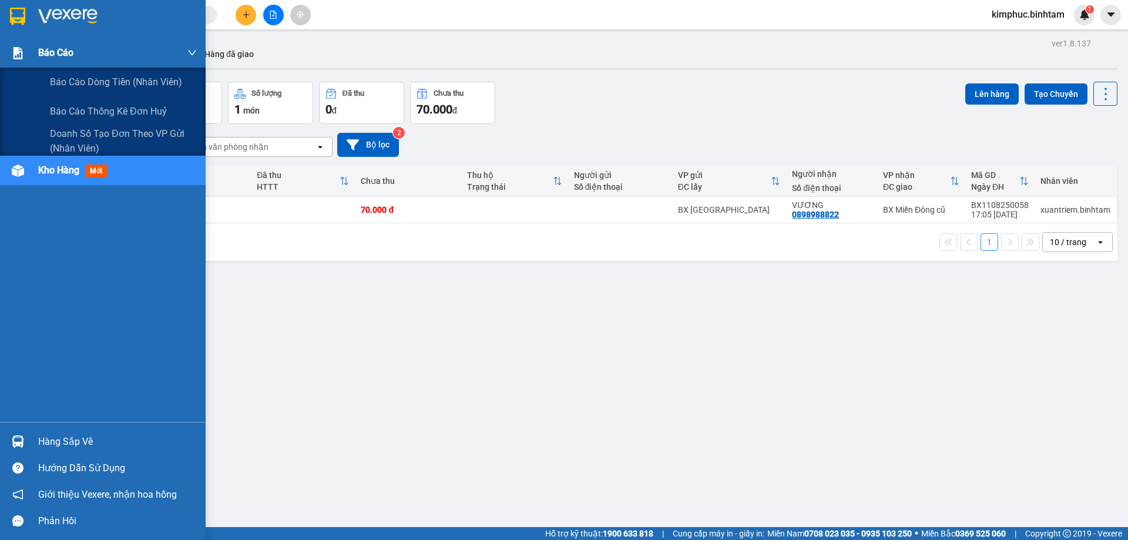
click at [71, 49] on span "Báo cáo" at bounding box center [55, 52] width 35 height 15
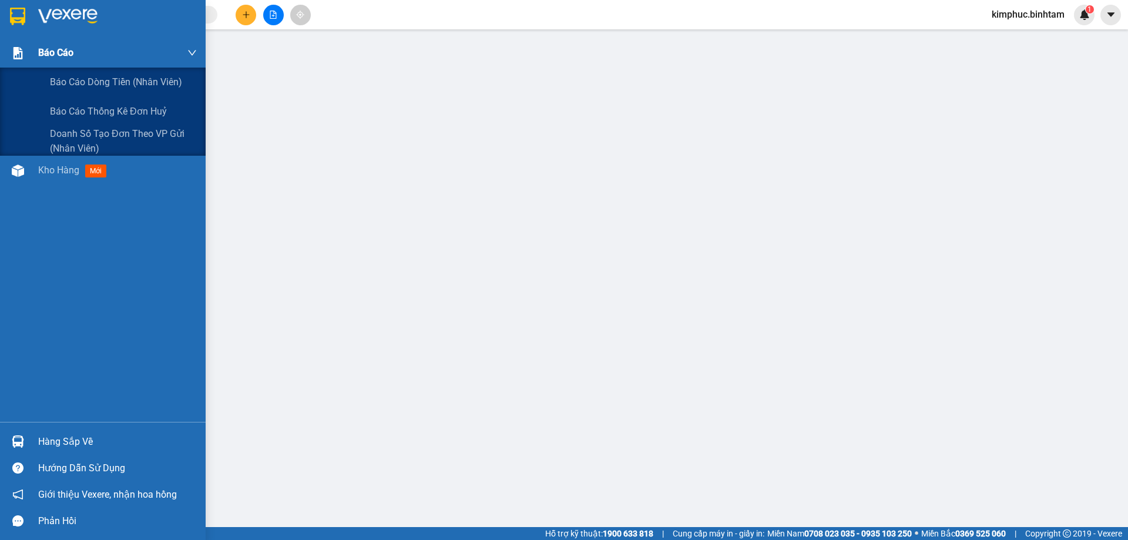
click at [61, 52] on span "Báo cáo" at bounding box center [55, 52] width 35 height 15
click at [71, 49] on span "Báo cáo" at bounding box center [55, 52] width 35 height 15
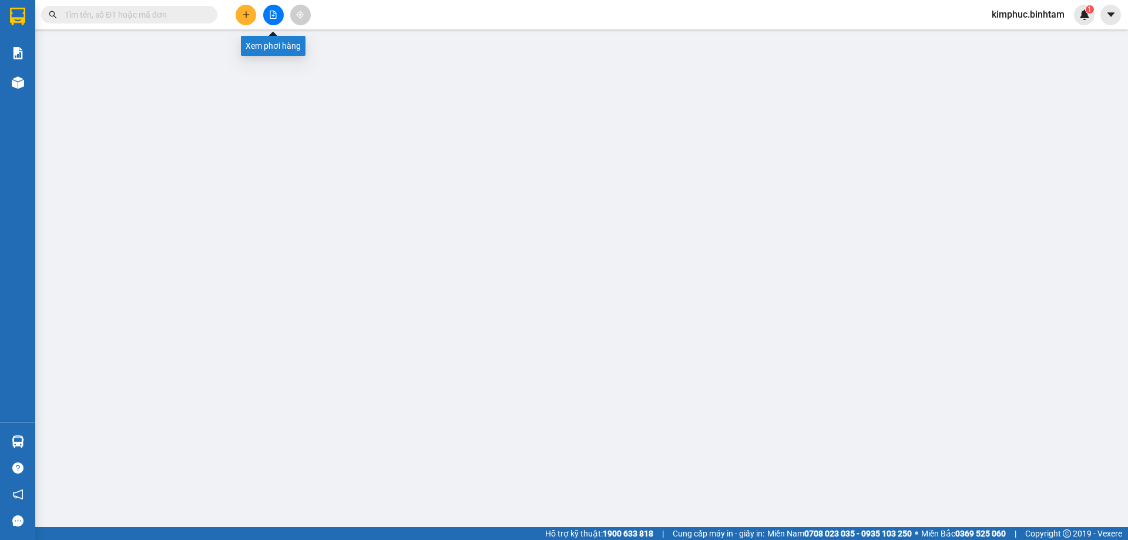
click at [272, 14] on icon "file-add" at bounding box center [273, 15] width 8 height 8
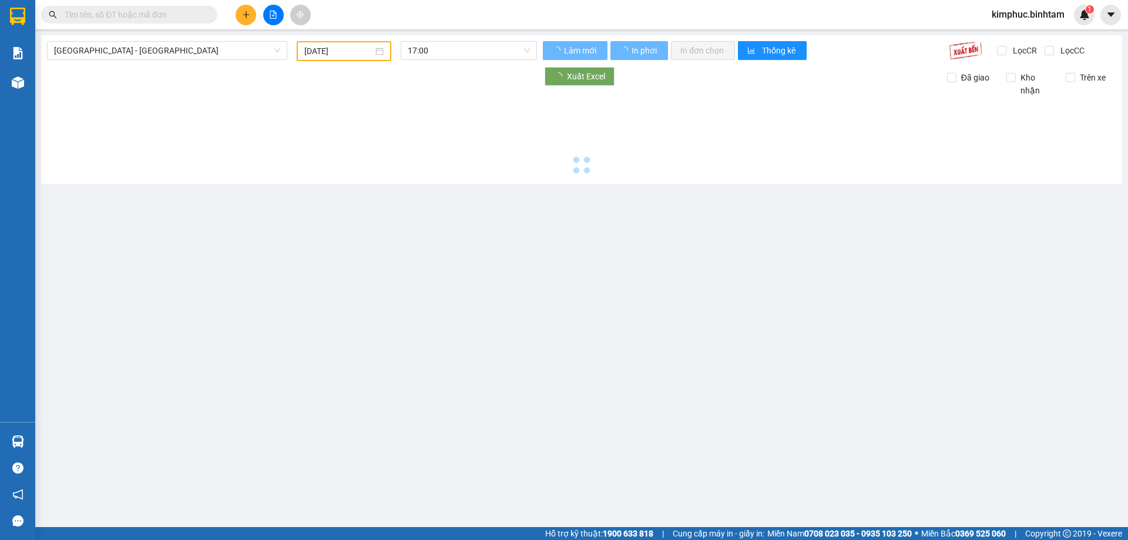
type input "[DATE]"
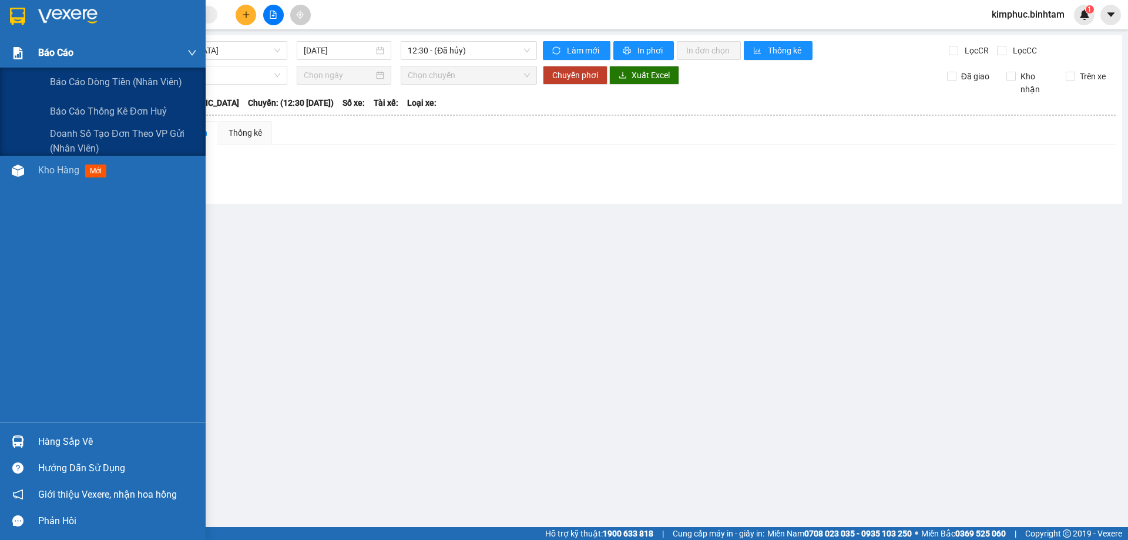
click at [64, 53] on span "Báo cáo" at bounding box center [55, 52] width 35 height 15
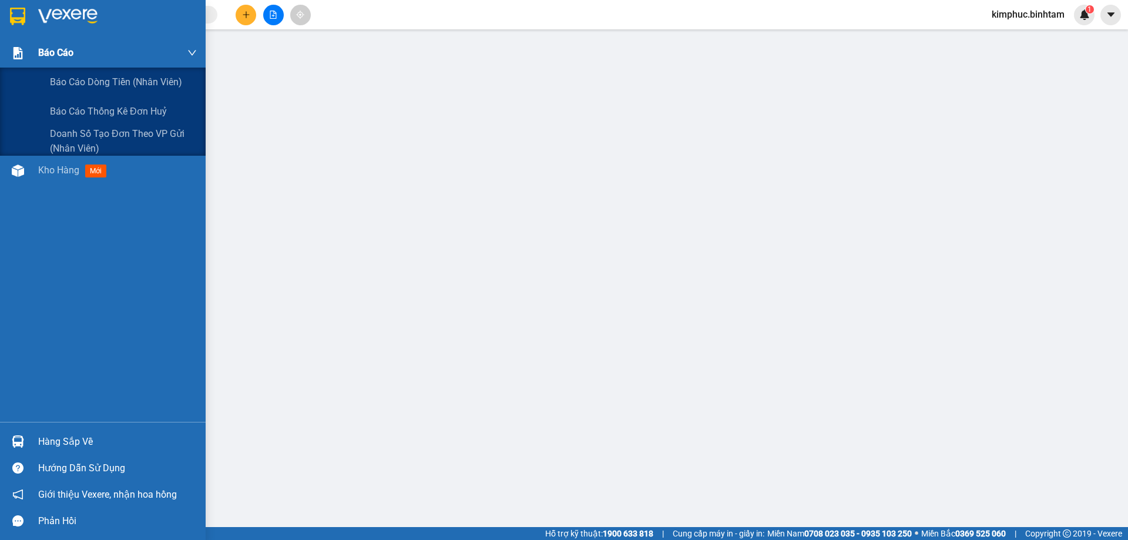
click at [64, 53] on span "Báo cáo" at bounding box center [55, 52] width 35 height 15
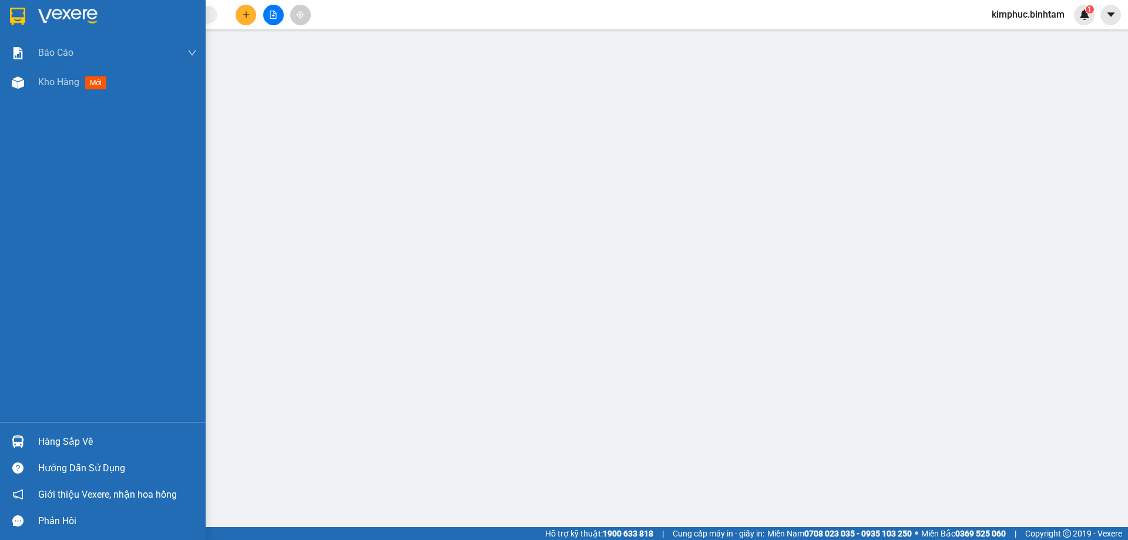
click at [30, 112] on div "Báo cáo Báo cáo dòng tiền (nhân viên) Báo cáo thống kê đơn huỷ Doanh số tạo đơn…" at bounding box center [103, 230] width 206 height 384
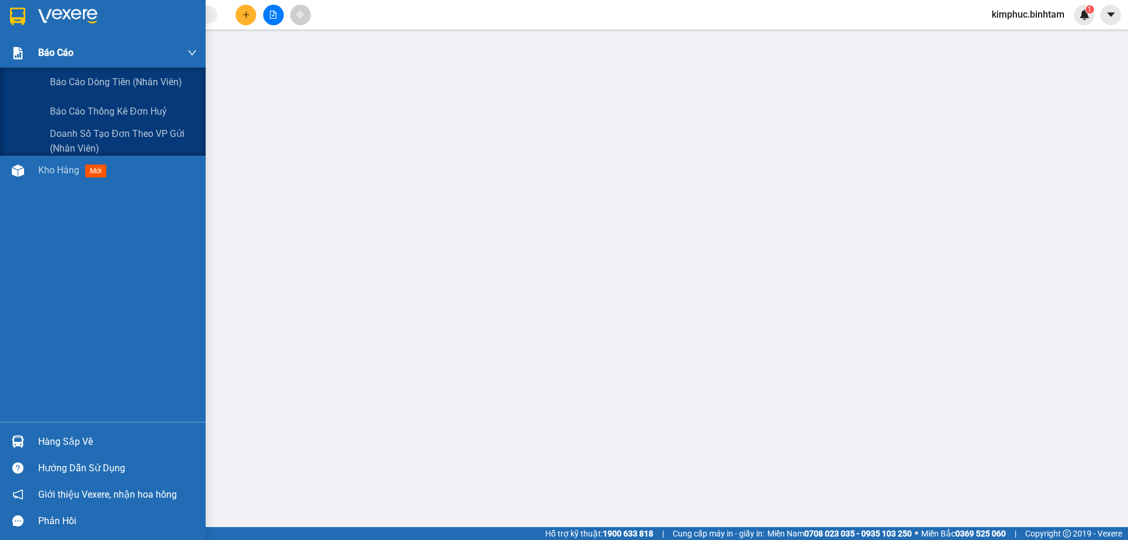
click at [63, 52] on span "Báo cáo" at bounding box center [55, 52] width 35 height 15
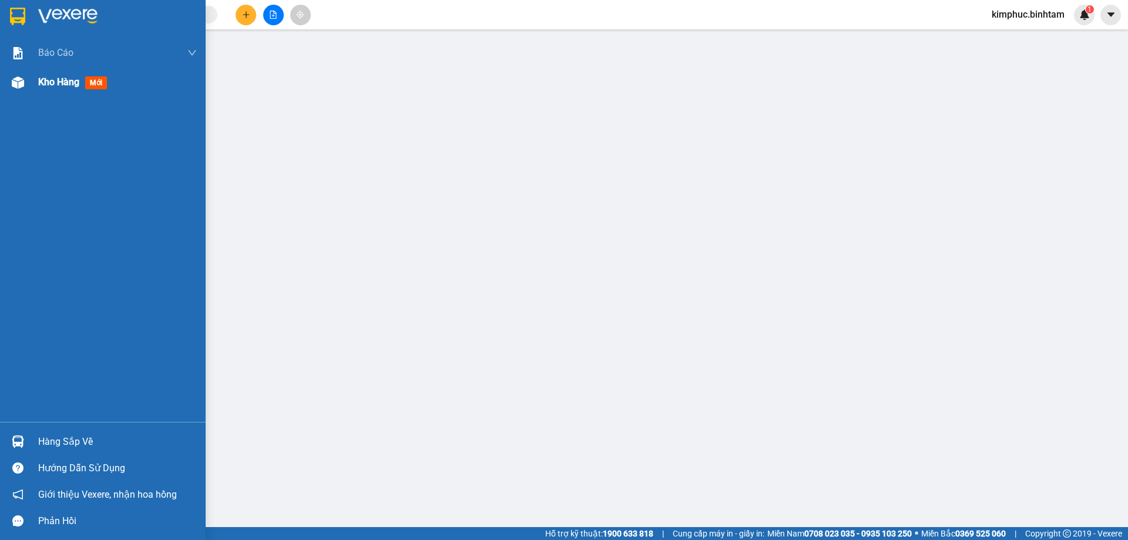
click at [9, 90] on div at bounding box center [18, 82] width 21 height 21
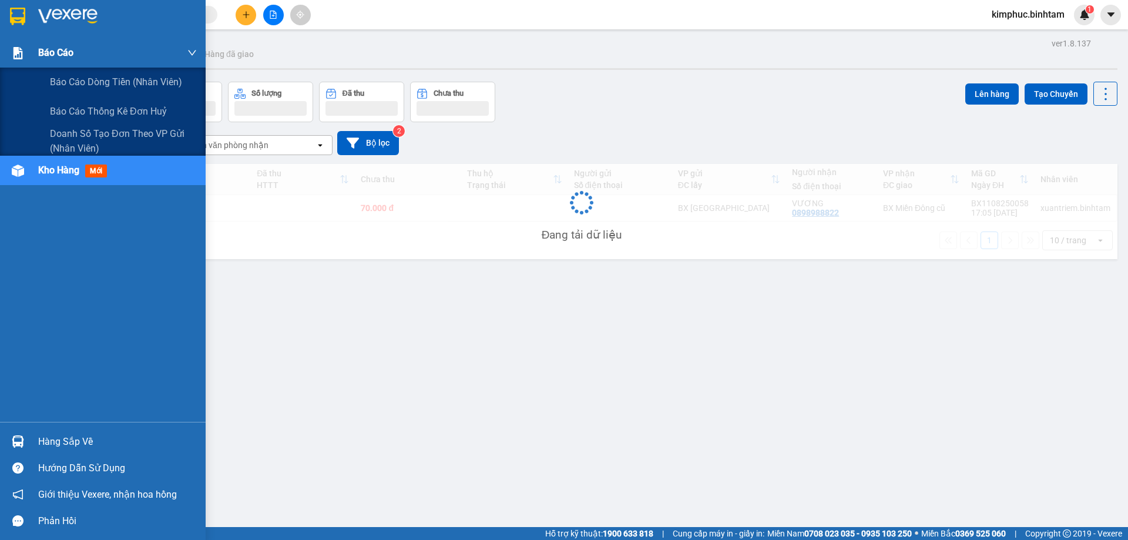
click at [57, 51] on span "Báo cáo" at bounding box center [55, 52] width 35 height 15
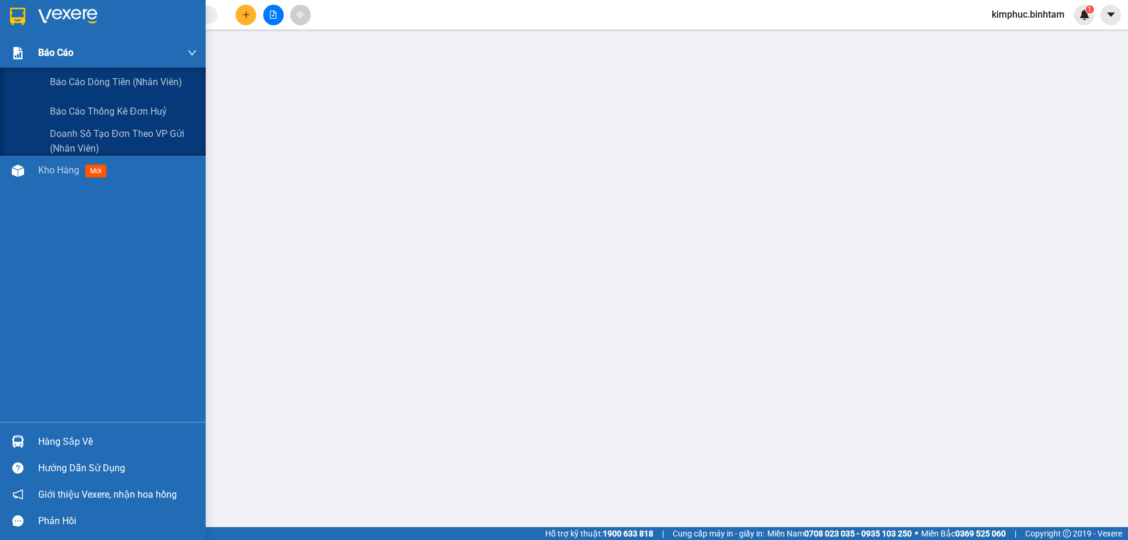
click at [44, 51] on span "Báo cáo" at bounding box center [55, 52] width 35 height 15
click at [49, 48] on span "Báo cáo" at bounding box center [55, 52] width 35 height 15
click at [87, 53] on div "Báo cáo" at bounding box center [117, 52] width 159 height 29
click at [69, 48] on span "Báo cáo" at bounding box center [55, 52] width 35 height 15
click at [79, 109] on span "Báo cáo thống kê đơn huỷ" at bounding box center [109, 111] width 118 height 15
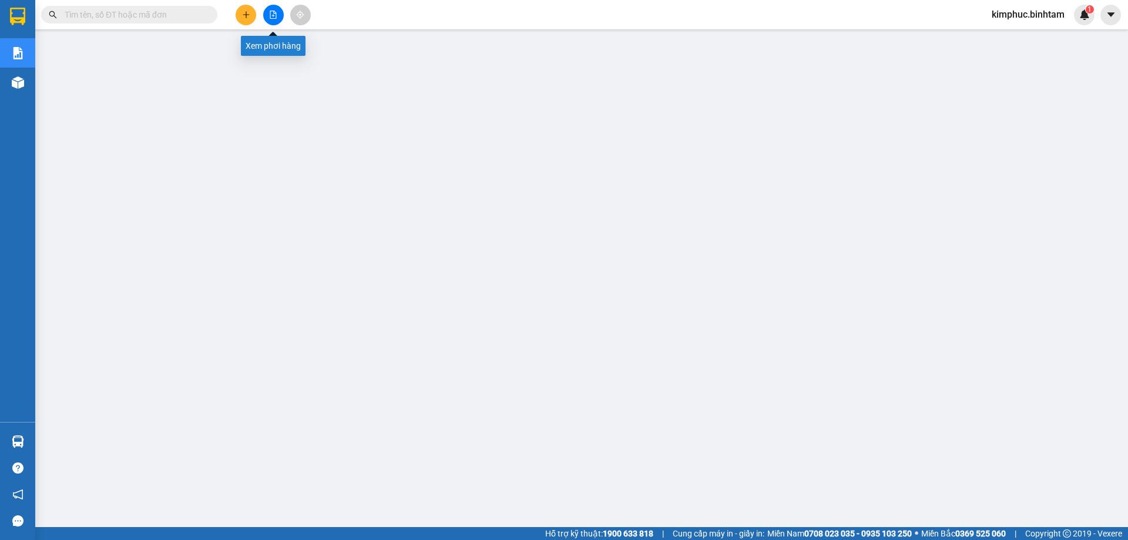
click at [264, 18] on button at bounding box center [273, 15] width 21 height 21
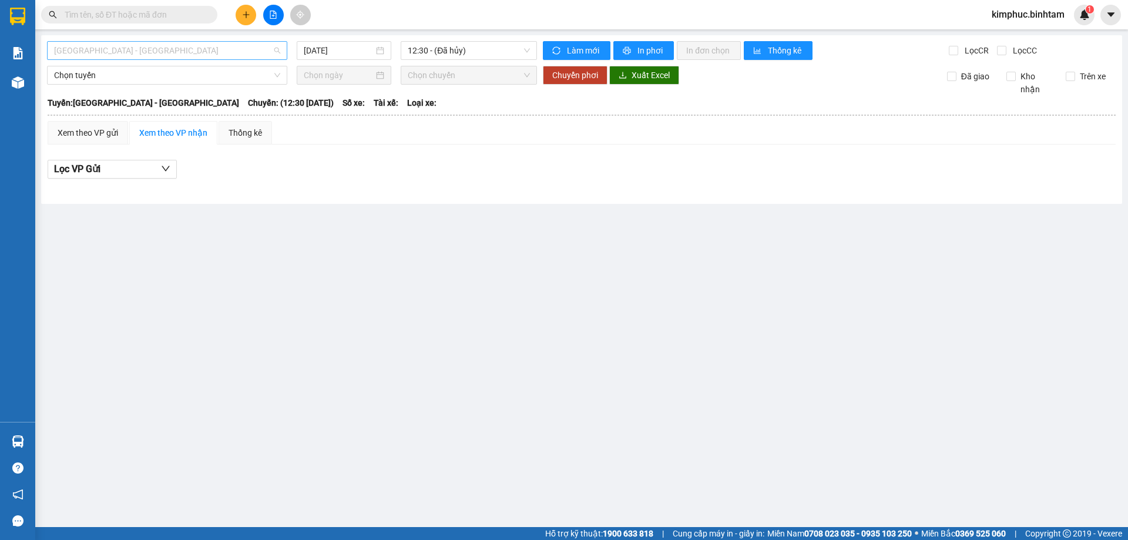
click at [146, 49] on span "[GEOGRAPHIC_DATA] - [GEOGRAPHIC_DATA]" at bounding box center [167, 51] width 226 height 18
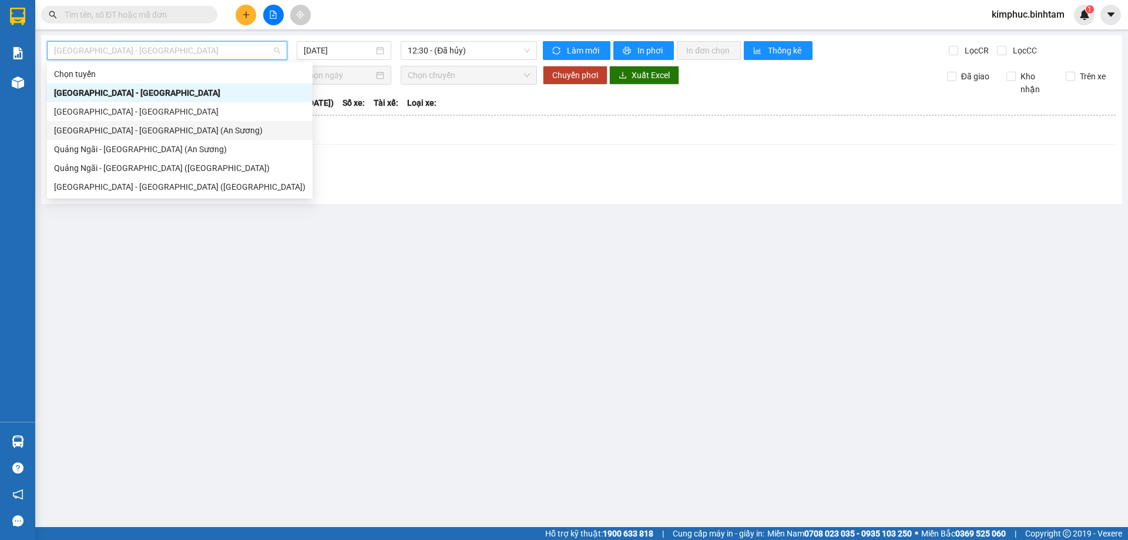
click at [99, 124] on div "[GEOGRAPHIC_DATA] - [GEOGRAPHIC_DATA] (An Sương)" at bounding box center [180, 130] width 252 height 13
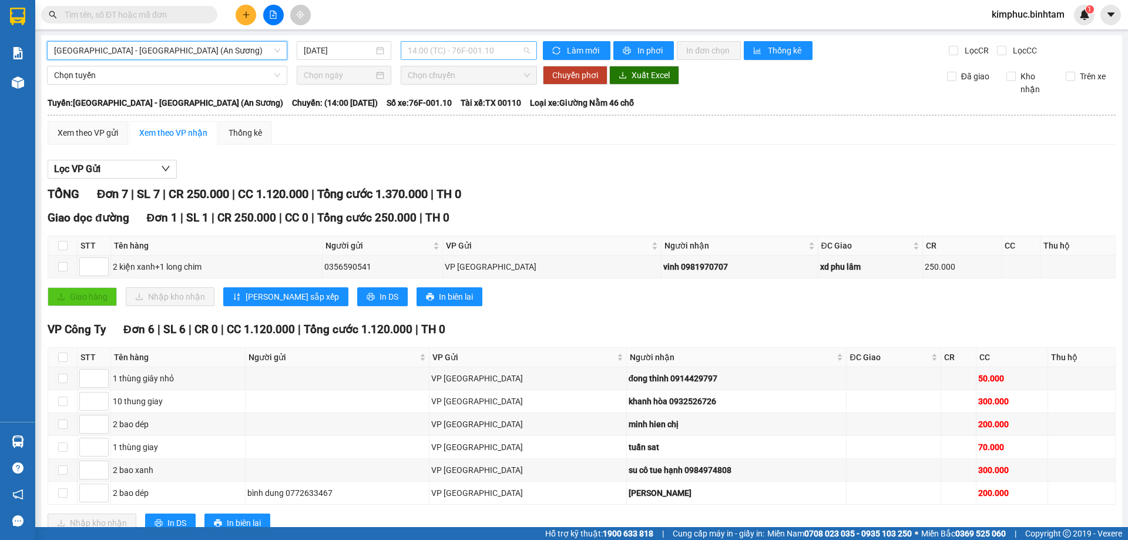
click at [455, 48] on span "14:00 (TC) - 76F-001.10" at bounding box center [469, 51] width 122 height 18
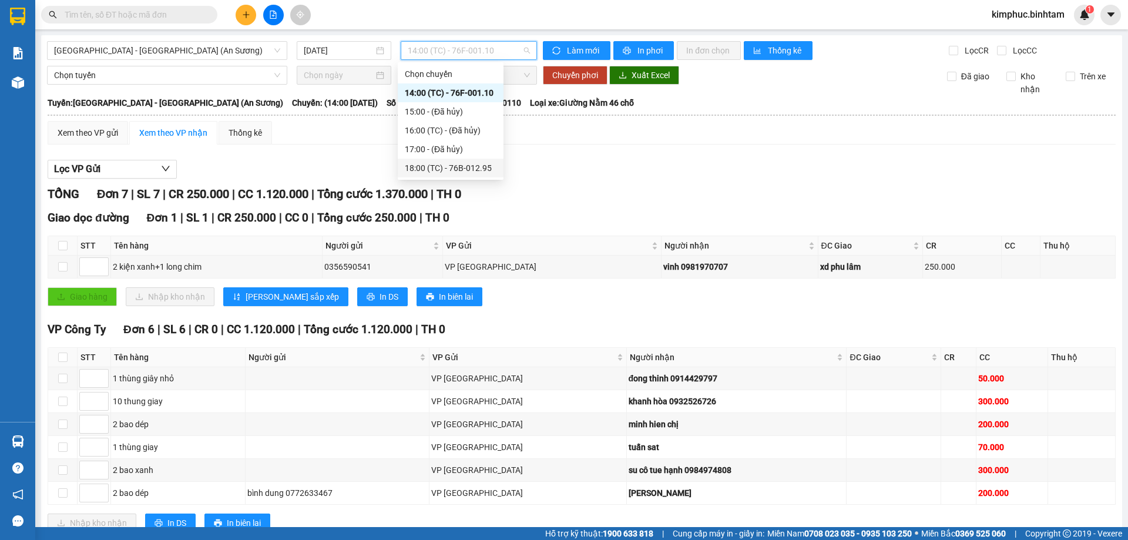
click at [458, 166] on div "18:00 (TC) - 76B-012.95" at bounding box center [451, 168] width 92 height 13
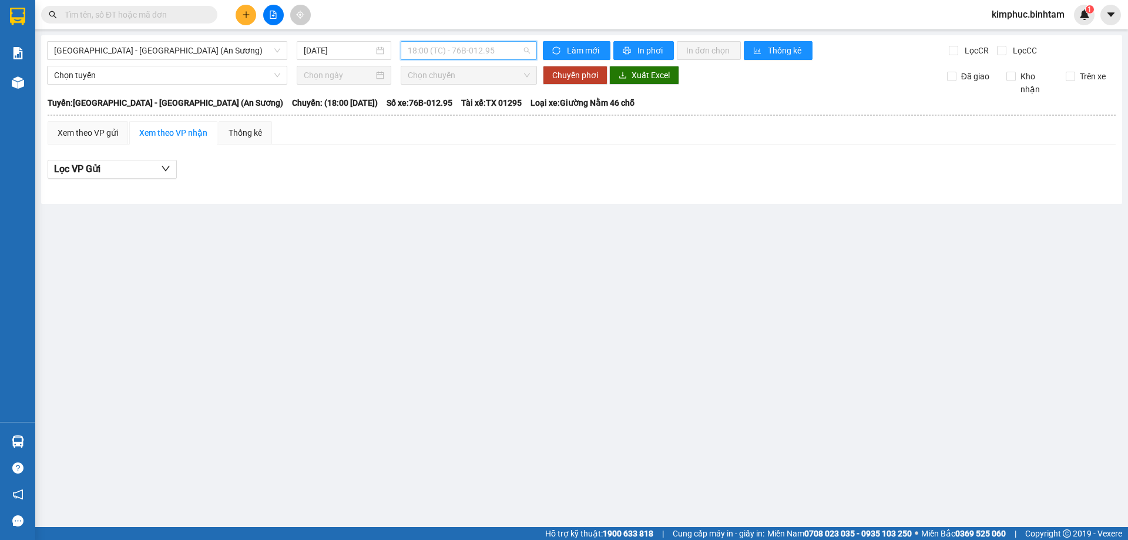
click at [477, 55] on span "18:00 (TC) - 76B-012.95" at bounding box center [469, 51] width 122 height 18
click at [331, 56] on input "[DATE]" at bounding box center [339, 50] width 70 height 13
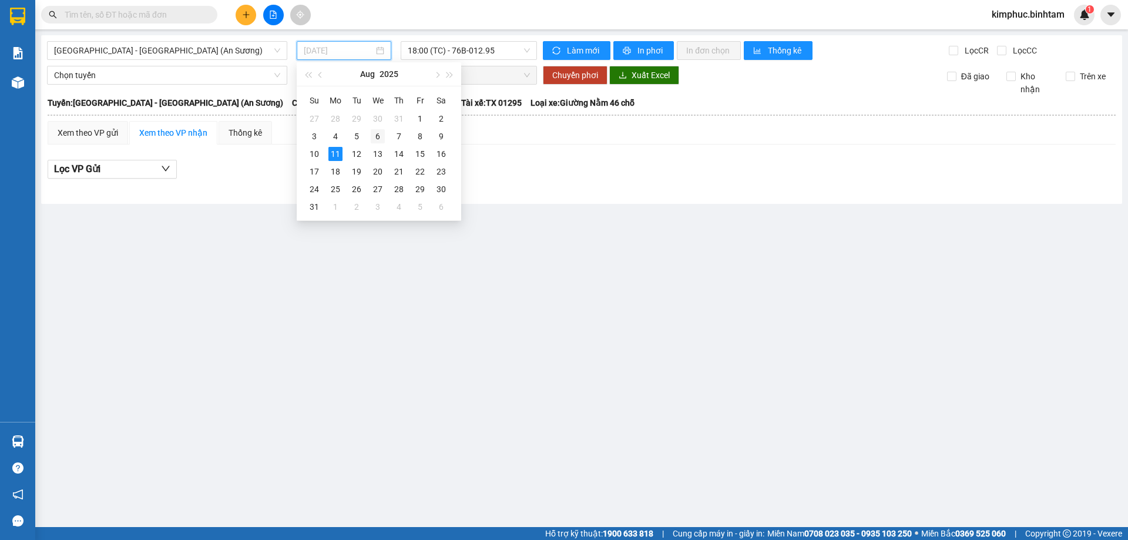
click at [381, 135] on div "6" at bounding box center [378, 136] width 14 height 14
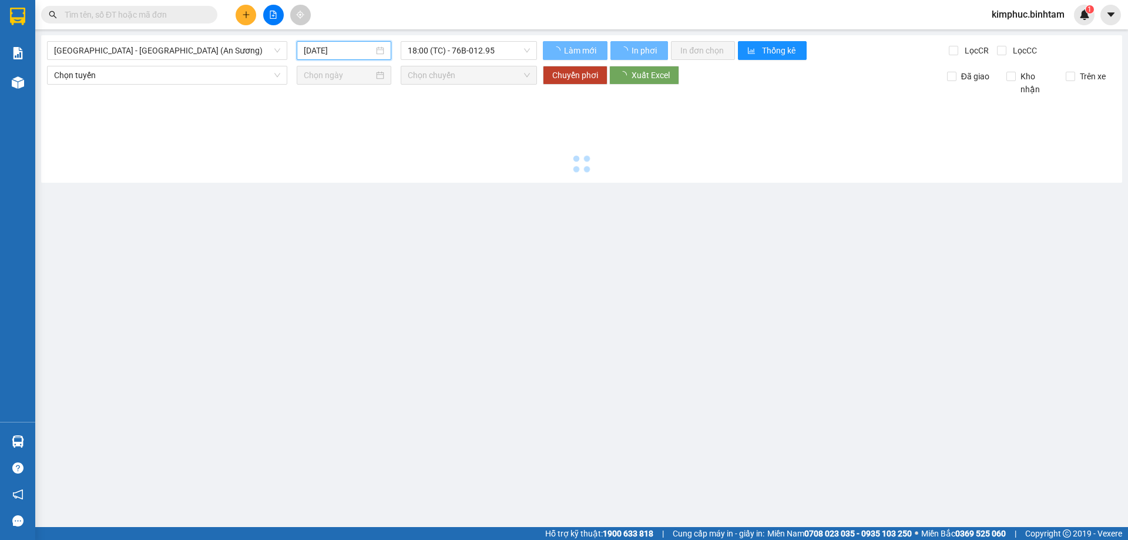
type input "[DATE]"
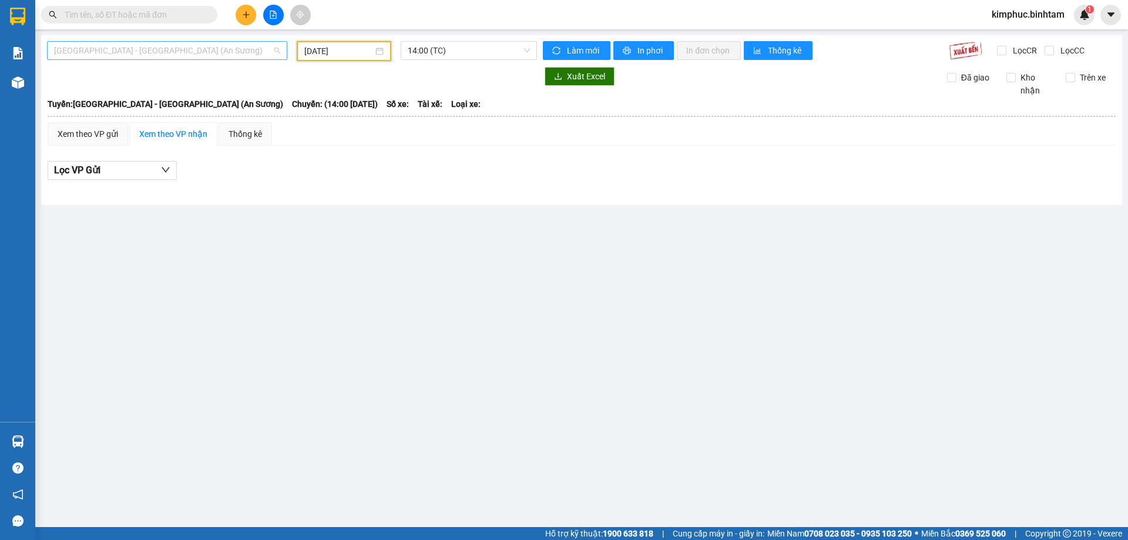
click at [164, 48] on span "[GEOGRAPHIC_DATA] - [GEOGRAPHIC_DATA] (An Sương)" at bounding box center [167, 51] width 226 height 18
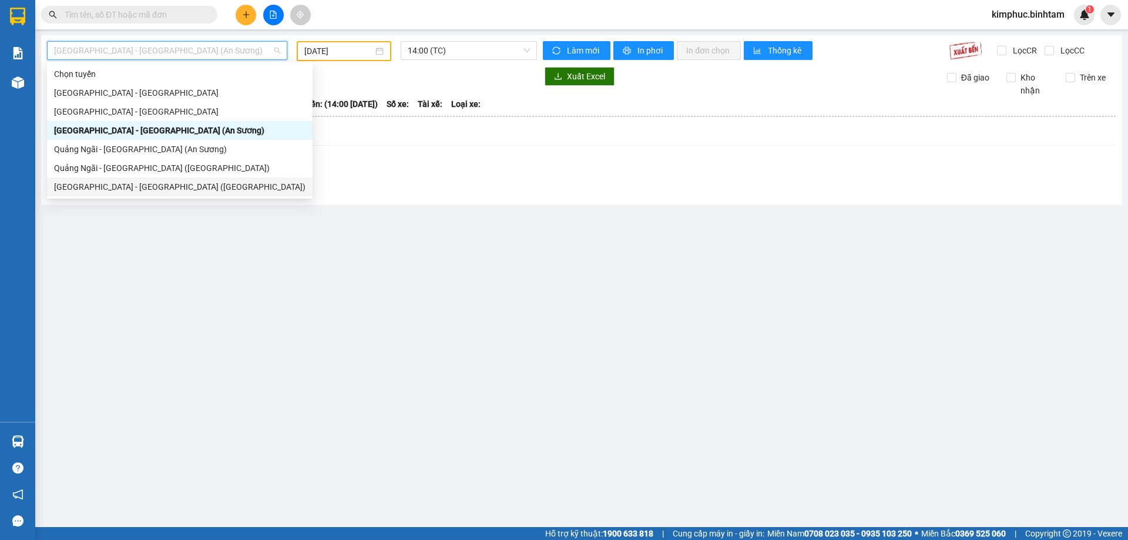
click at [138, 186] on div "[GEOGRAPHIC_DATA] - [GEOGRAPHIC_DATA] ([GEOGRAPHIC_DATA])" at bounding box center [180, 186] width 252 height 13
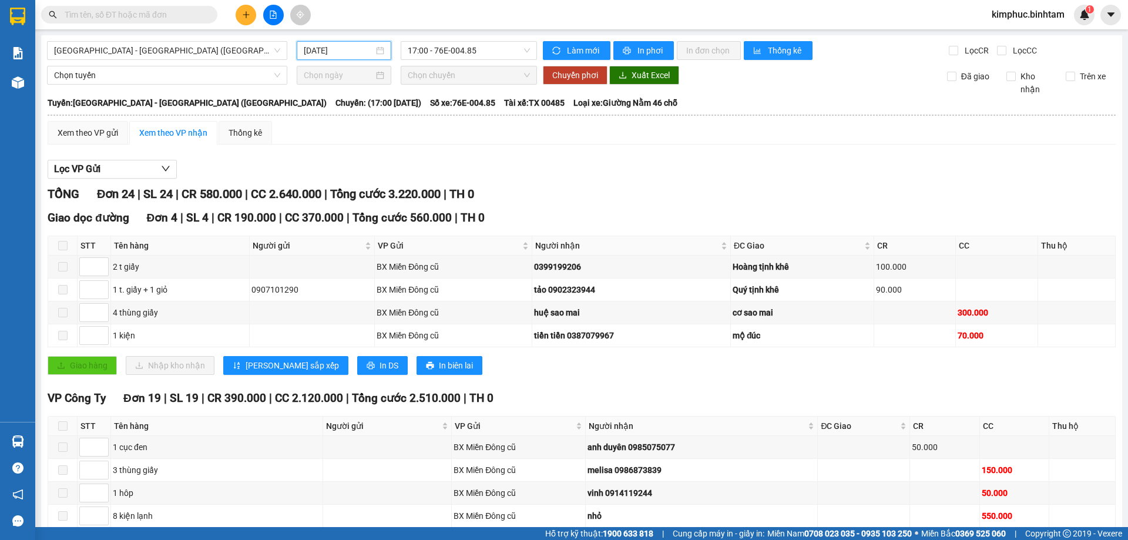
click at [327, 48] on input "[DATE]" at bounding box center [339, 50] width 70 height 13
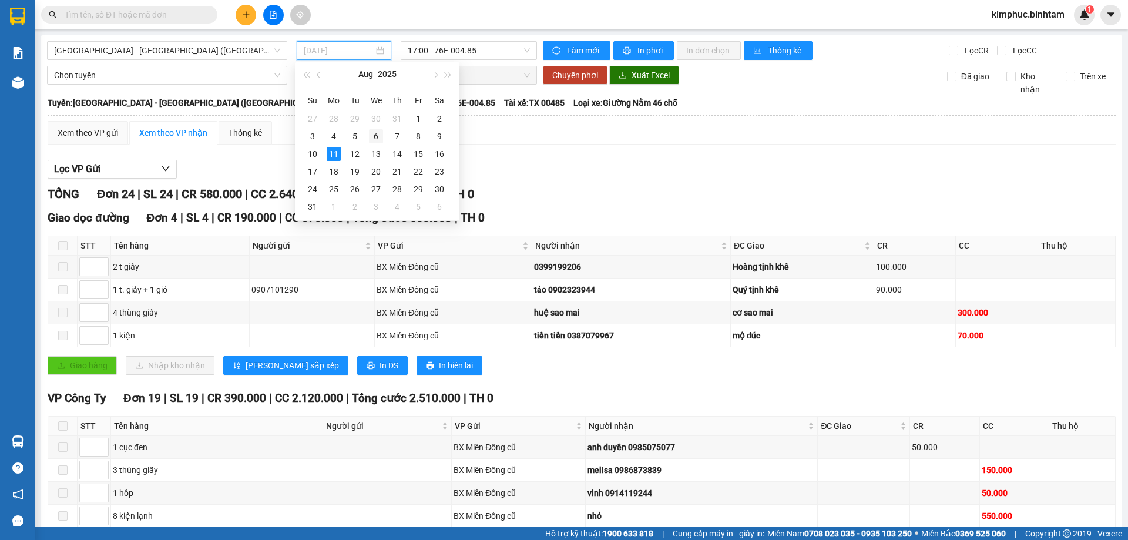
click at [374, 136] on div "6" at bounding box center [376, 136] width 14 height 14
type input "[DATE]"
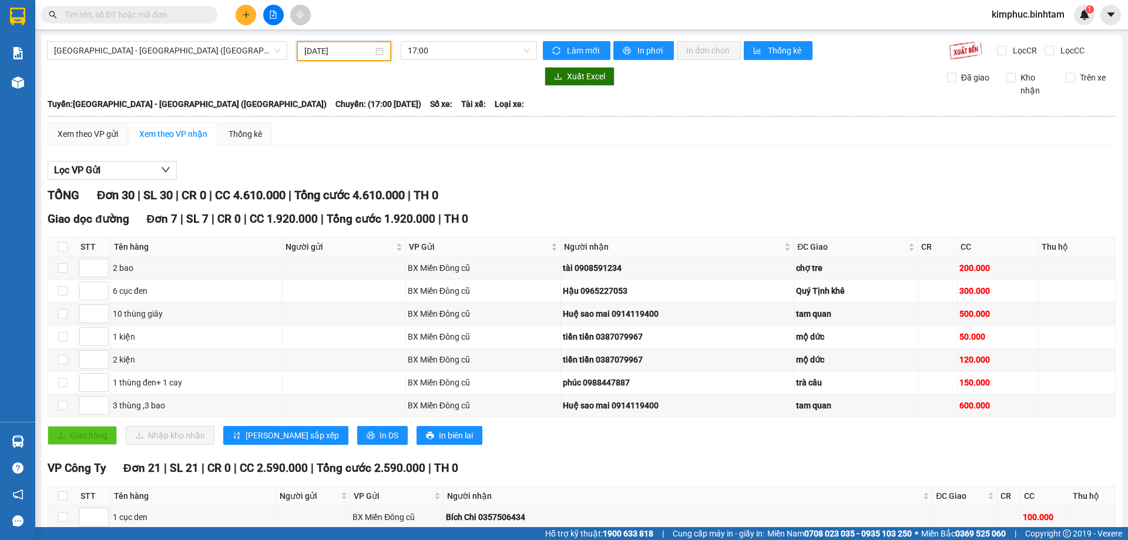
click at [174, 16] on input "text" at bounding box center [134, 14] width 139 height 13
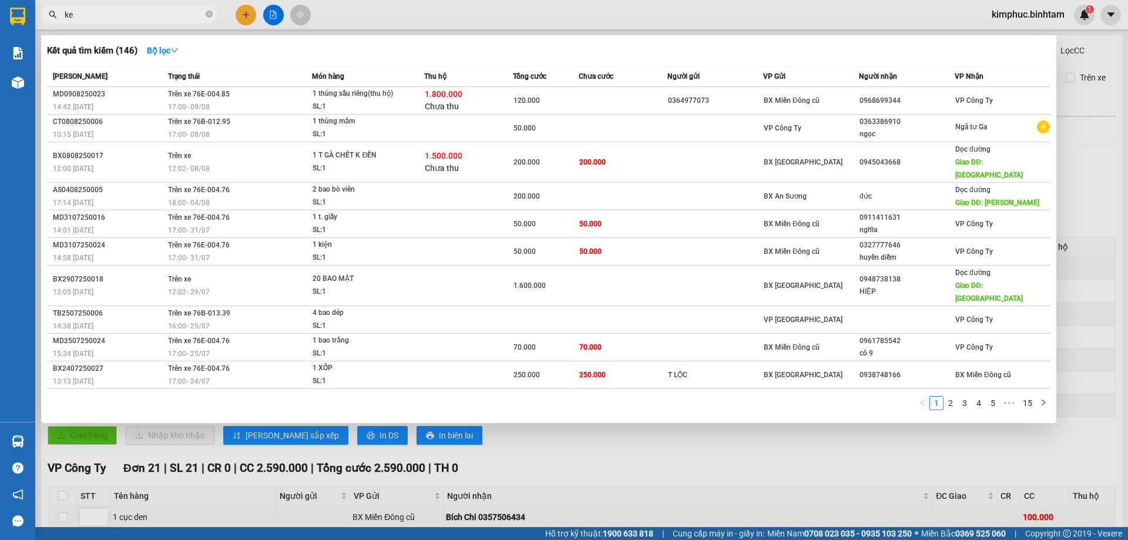
type input "k"
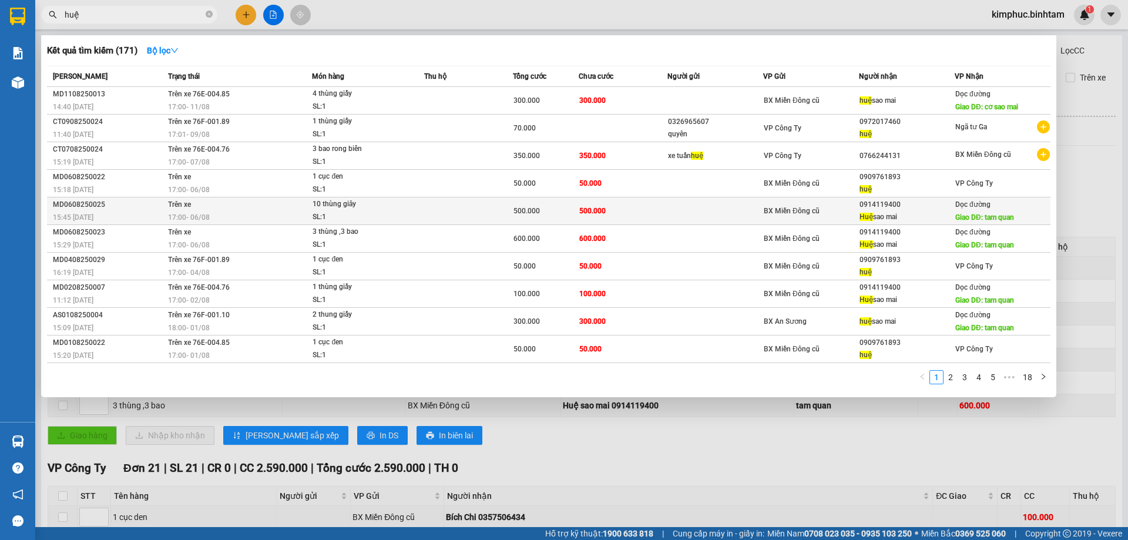
type input "huệ"
click at [356, 207] on div "10 thùng giây" at bounding box center [357, 204] width 88 height 13
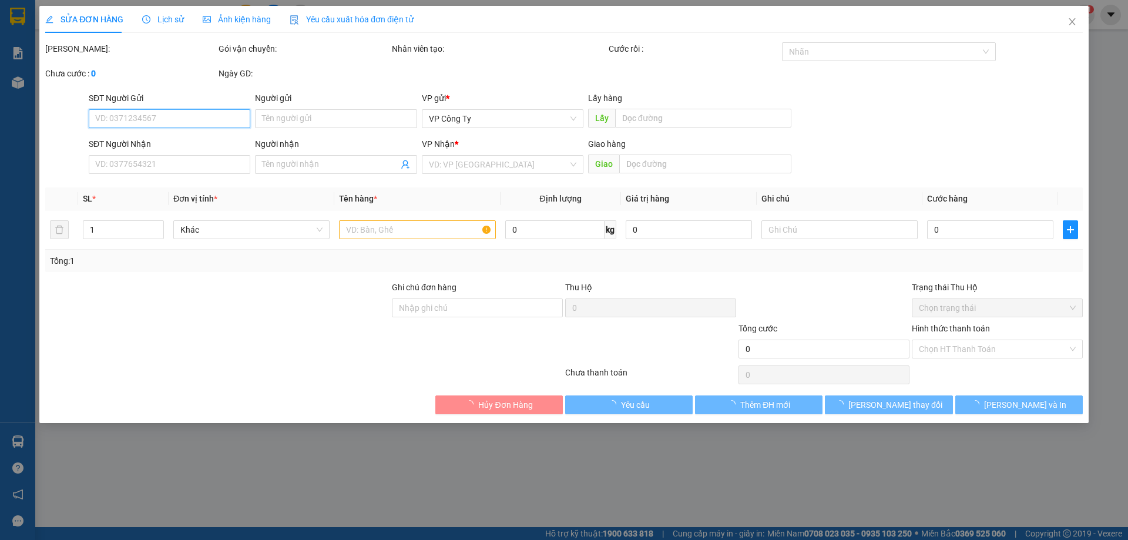
type input "0914119400"
type input "Huệ sao mai"
type input "tam quan"
type input "500.000"
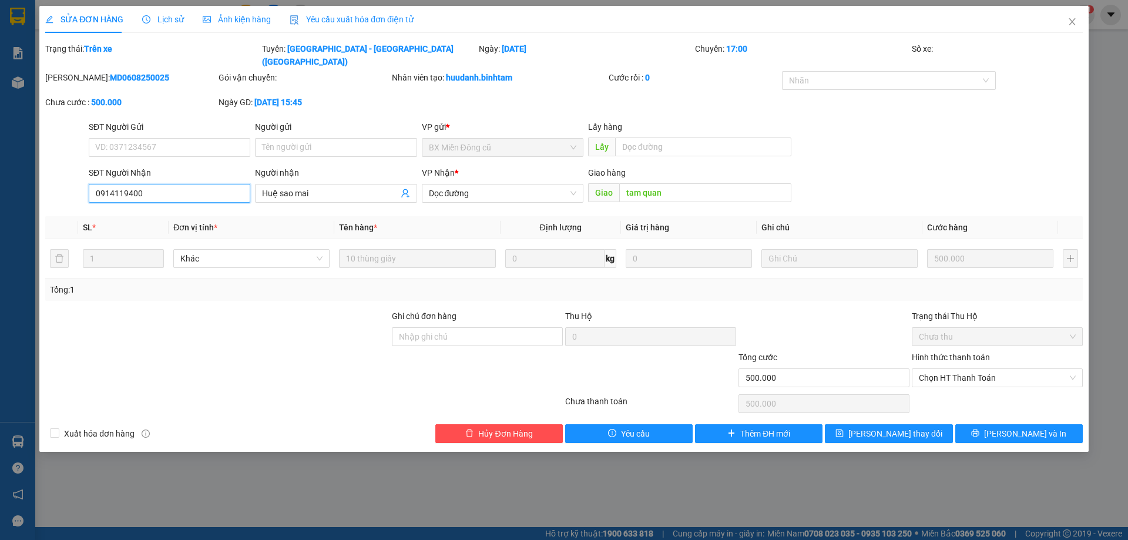
click at [188, 184] on input "0914119400" at bounding box center [170, 193] width 162 height 19
type input "0"
click at [316, 187] on input "Huệ sao mai" at bounding box center [330, 193] width 136 height 13
type input "H"
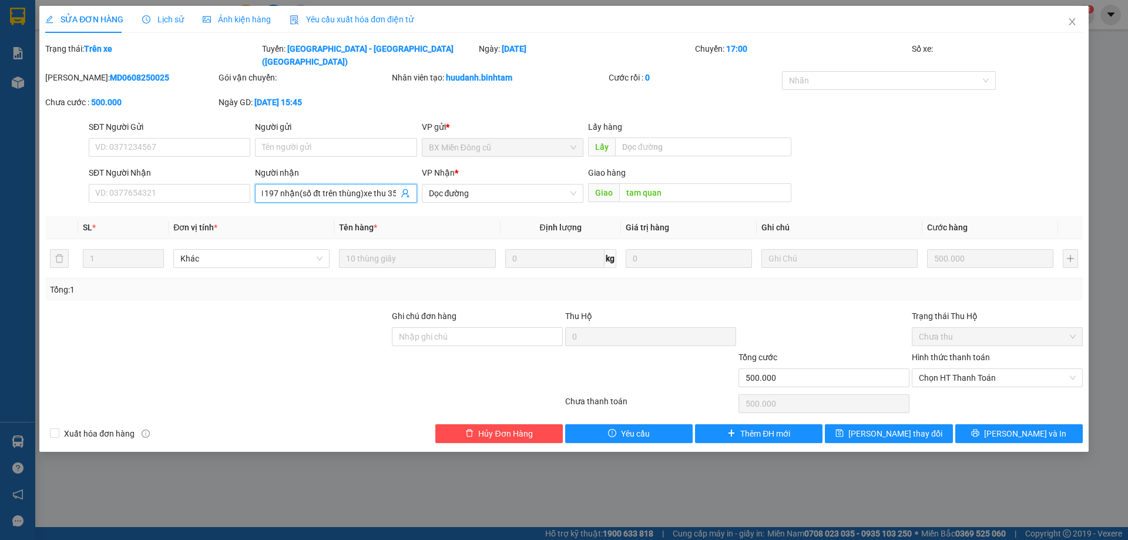
scroll to position [0, 16]
click at [529, 185] on span "Dọc đường" at bounding box center [503, 194] width 148 height 18
type input "xe 1197 nhận(số đt trên thùng)xe thu 350"
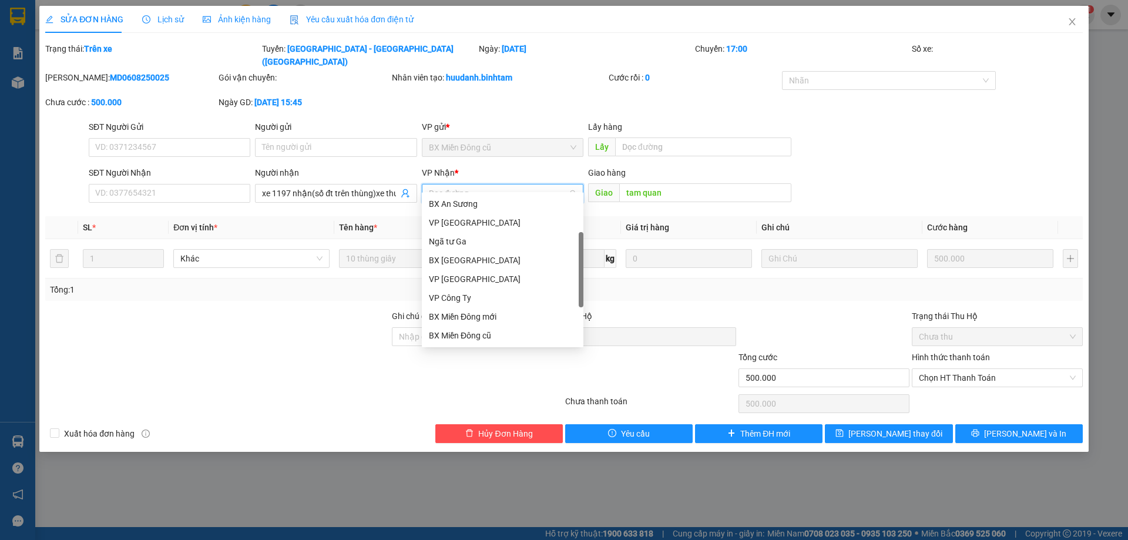
scroll to position [19, 0]
click at [475, 276] on div "VP Công Ty" at bounding box center [503, 279] width 148 height 13
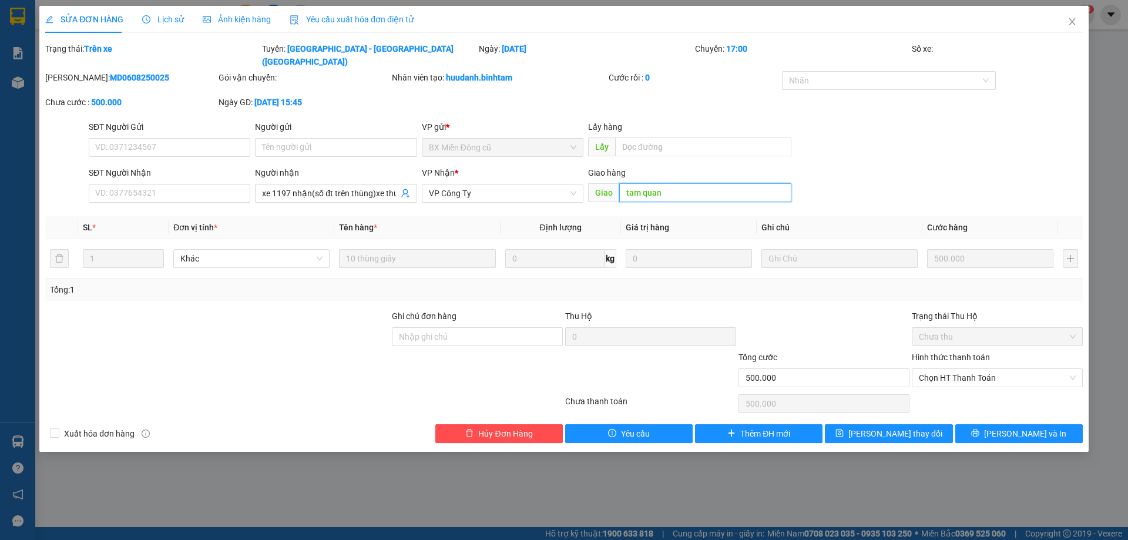
click at [688, 183] on input "tam quan" at bounding box center [705, 192] width 172 height 19
click at [890, 427] on span "[PERSON_NAME] thay đổi" at bounding box center [896, 433] width 94 height 13
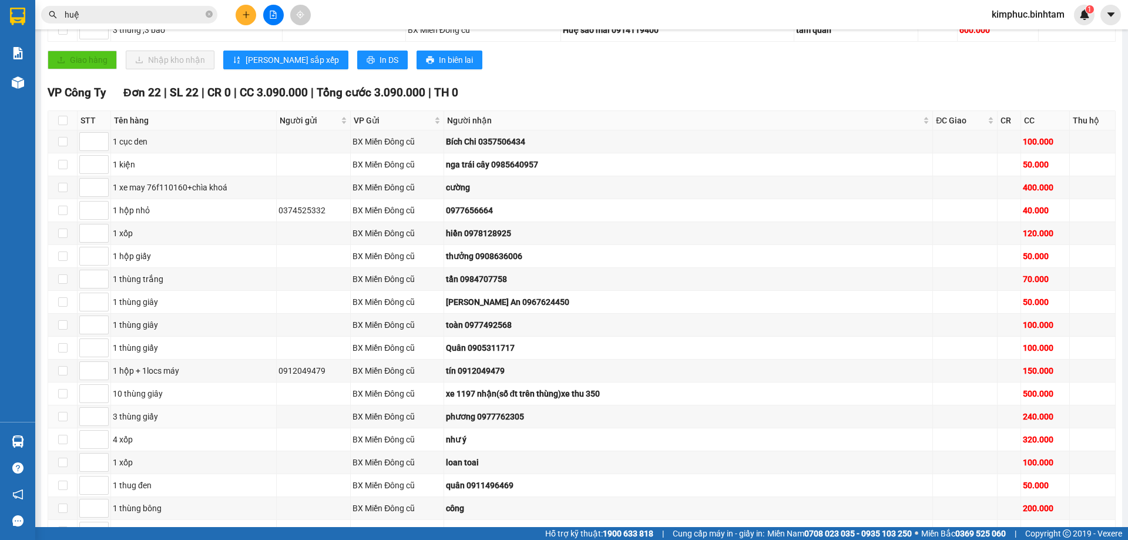
scroll to position [588, 0]
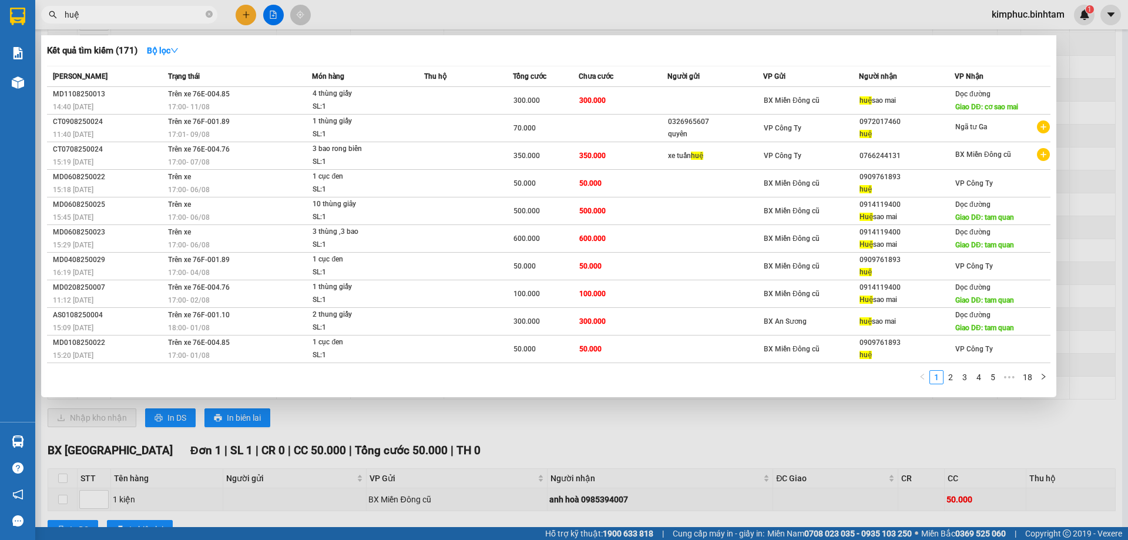
click at [110, 15] on input "huệ" at bounding box center [134, 14] width 139 height 13
type input "h"
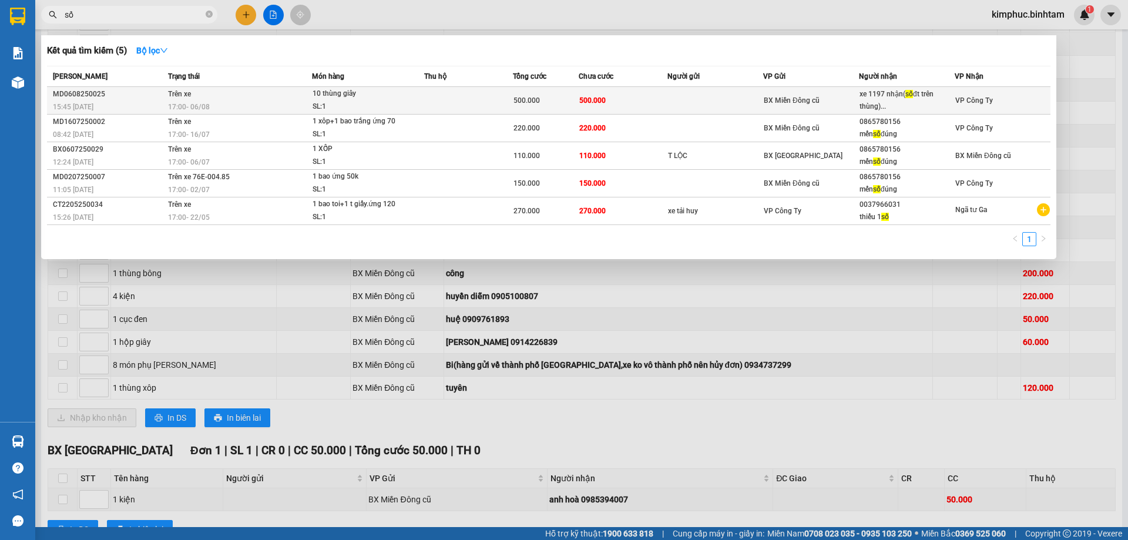
type input "số"
click at [324, 96] on div "10 thùng giây" at bounding box center [357, 94] width 88 height 13
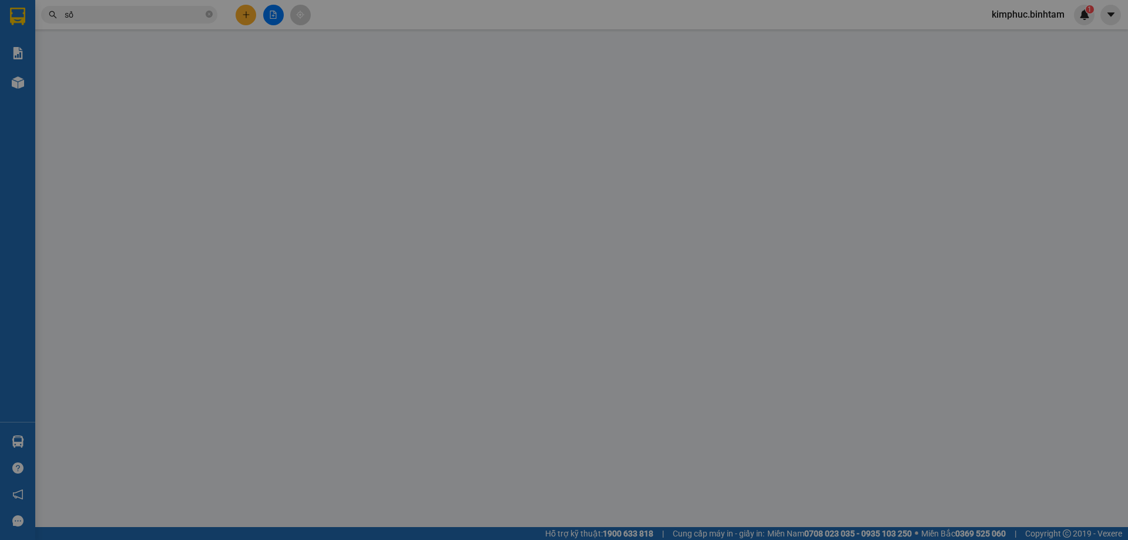
type input "xe 1197 nhận(số đt trên thùng)xe thu 350"
type input "500.000"
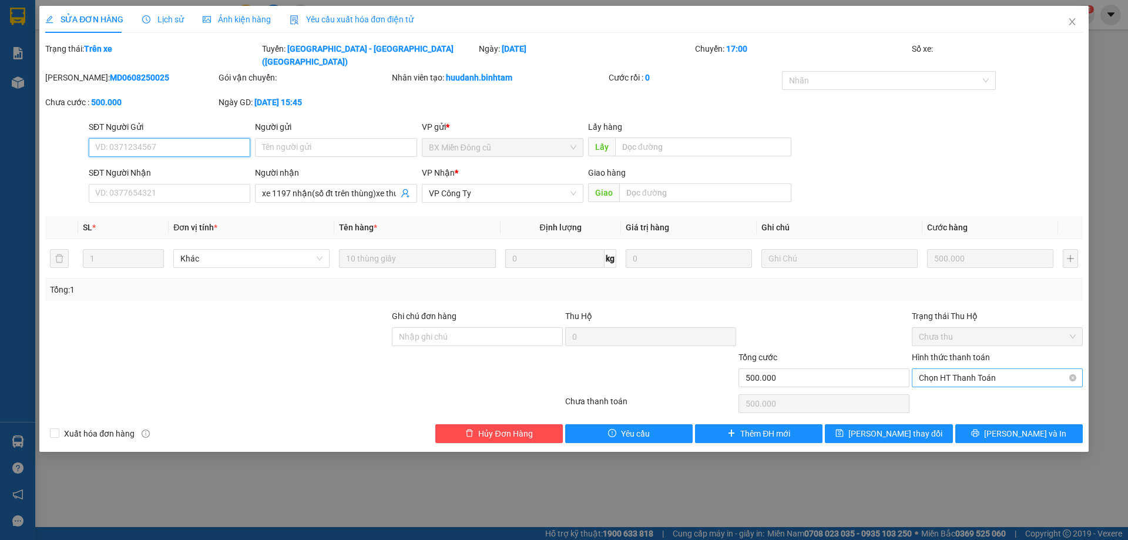
click at [947, 369] on span "Chọn HT Thanh Toán" at bounding box center [997, 378] width 157 height 18
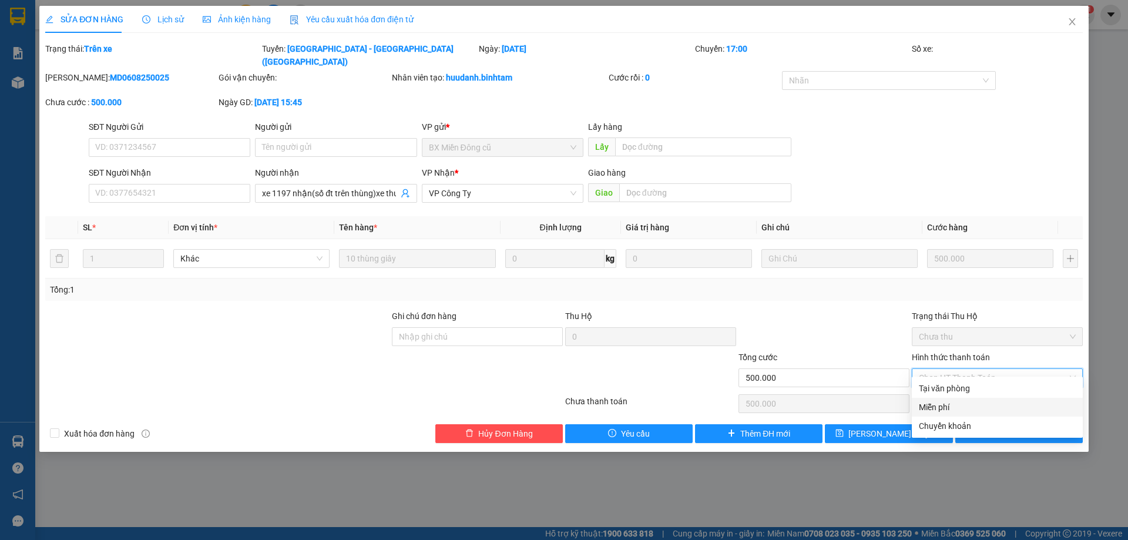
click at [943, 409] on div "Miễn phí" at bounding box center [997, 407] width 157 height 13
type input "0"
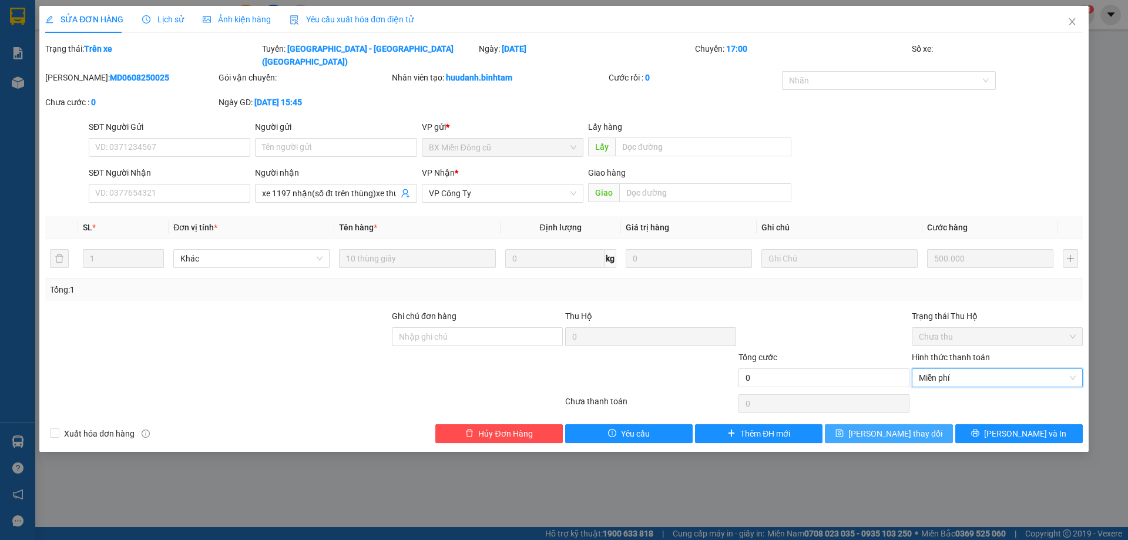
click at [914, 427] on span "[PERSON_NAME] thay đổi" at bounding box center [896, 433] width 94 height 13
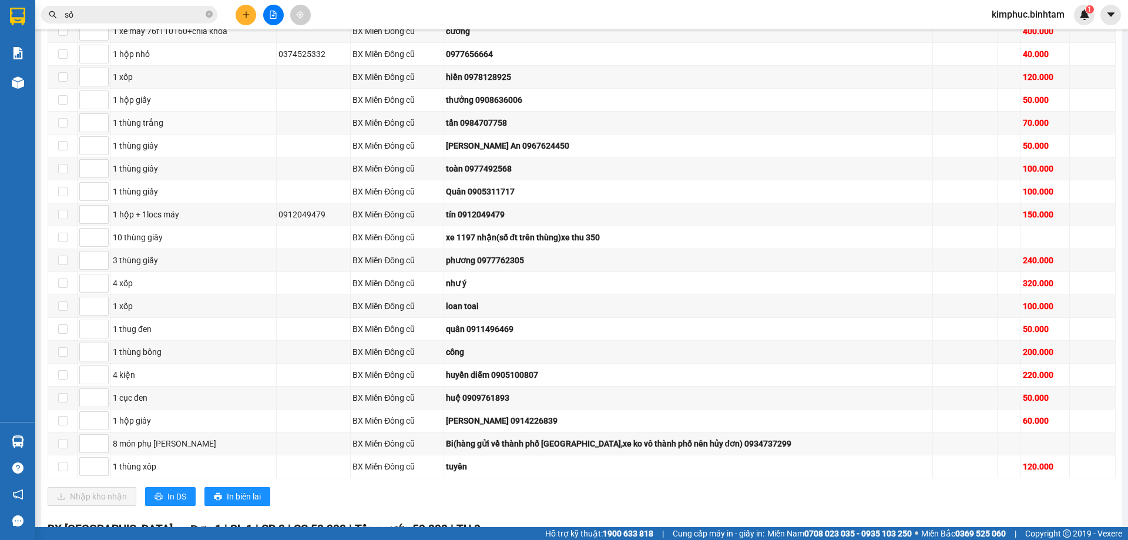
scroll to position [215, 0]
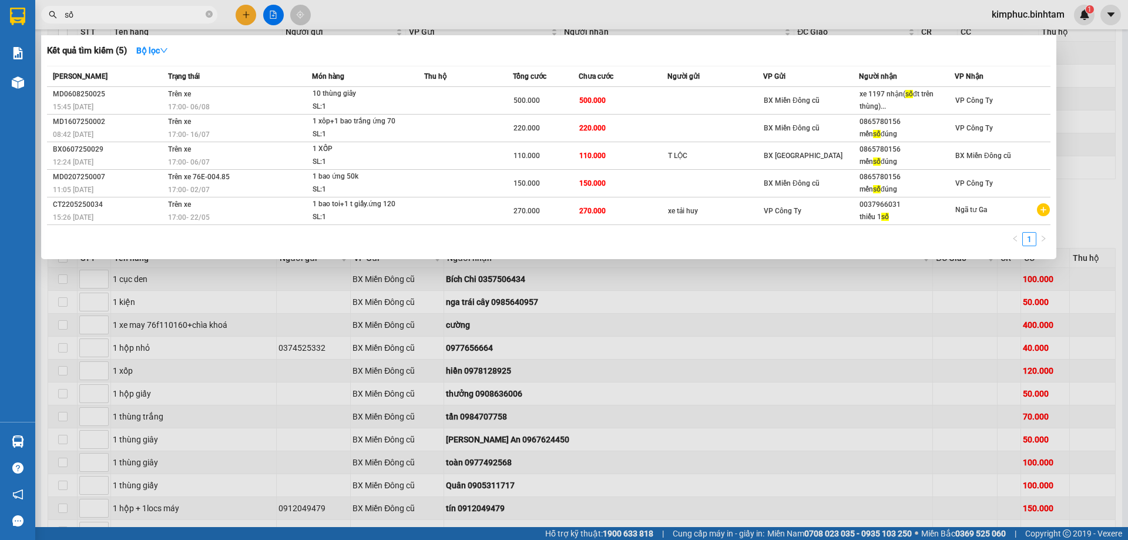
click at [179, 14] on input "số" at bounding box center [134, 14] width 139 height 13
type input "s"
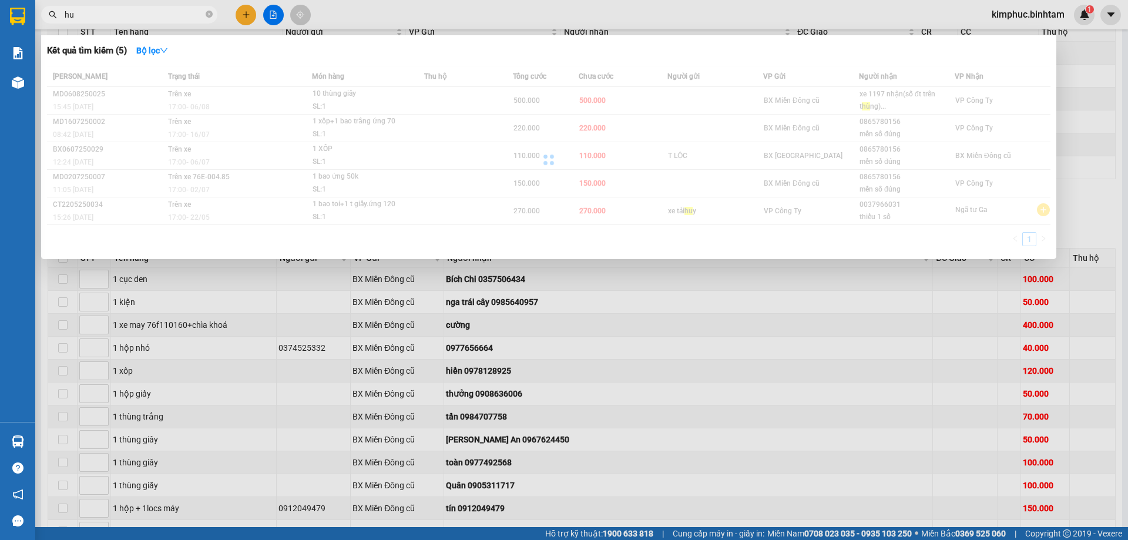
type input "h"
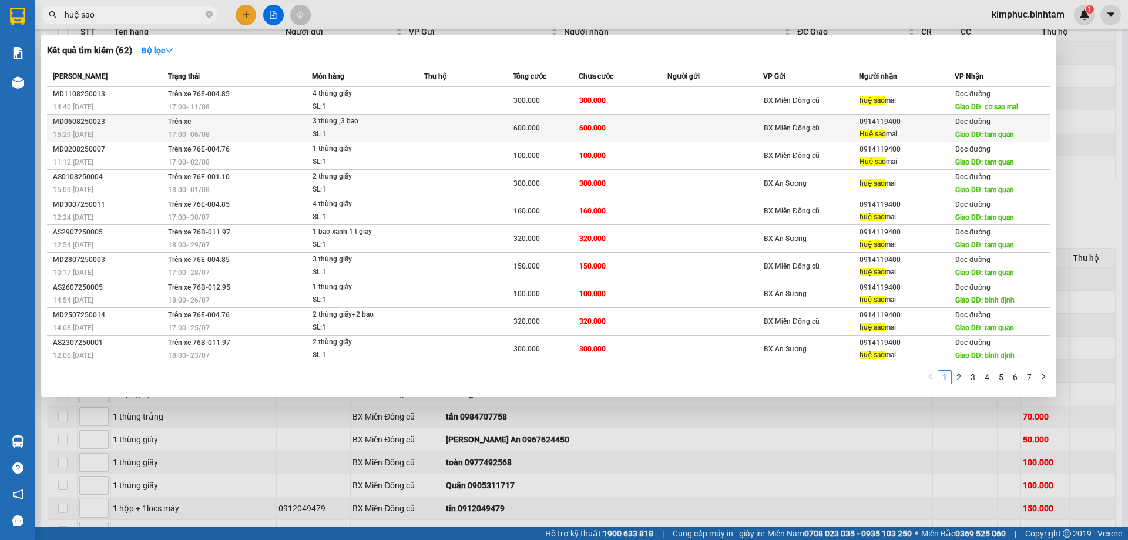
type input "huệ sao"
click at [330, 119] on div "3 thùng ,3 bao" at bounding box center [357, 121] width 88 height 13
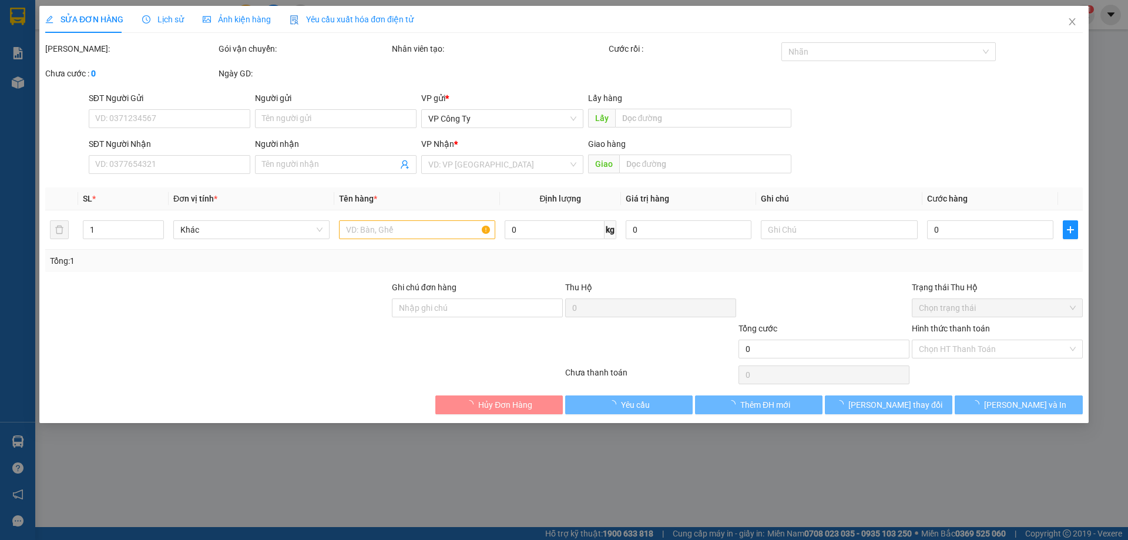
type input "0914119400"
type input "Huệ sao mai"
type input "tam quan"
type input "600.000"
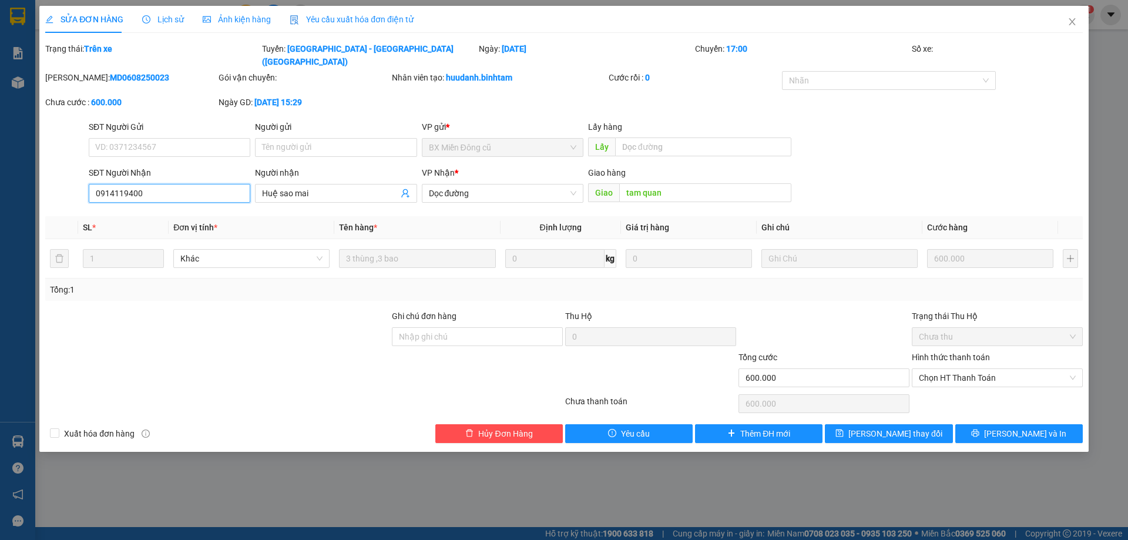
click at [171, 185] on input "0914119400" at bounding box center [170, 193] width 162 height 19
type input "0"
click at [327, 187] on input "Huệ sao mai" at bounding box center [330, 193] width 136 height 13
type input "H"
click at [489, 185] on span "Dọc đường" at bounding box center [503, 194] width 148 height 18
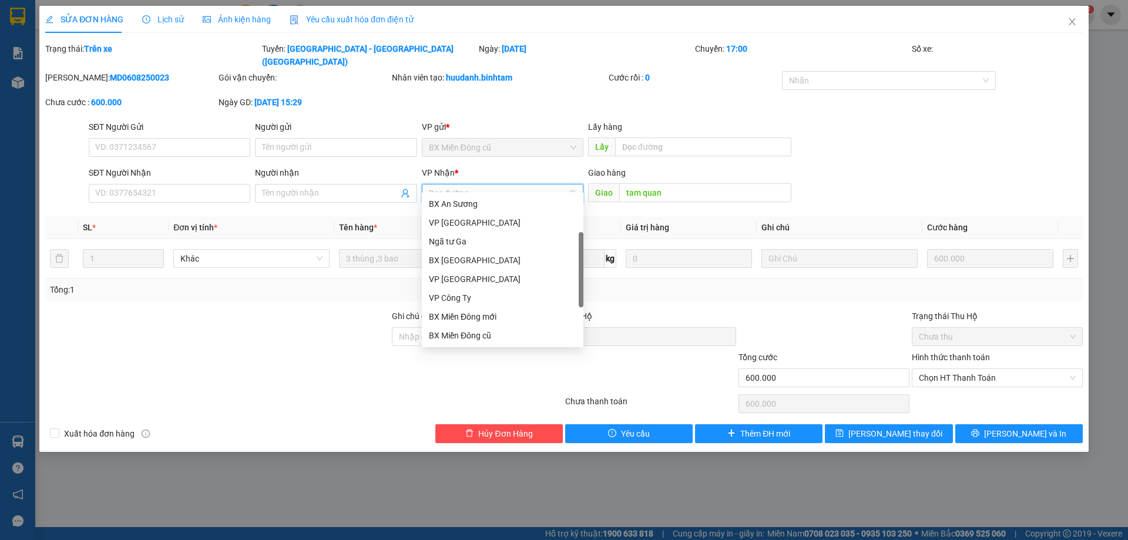
scroll to position [19, 0]
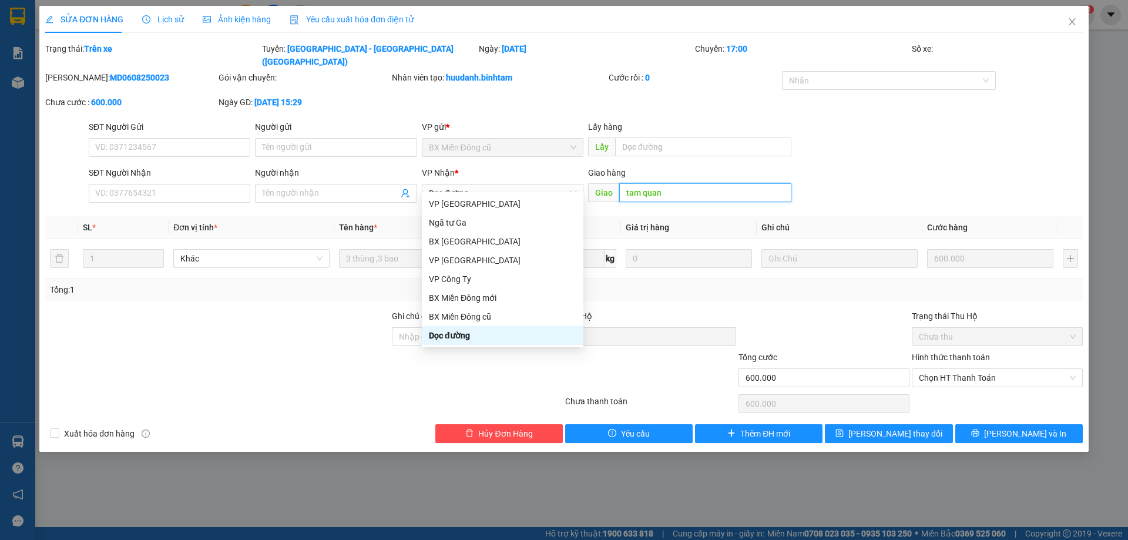
click at [678, 183] on input "tam quan" at bounding box center [705, 192] width 172 height 19
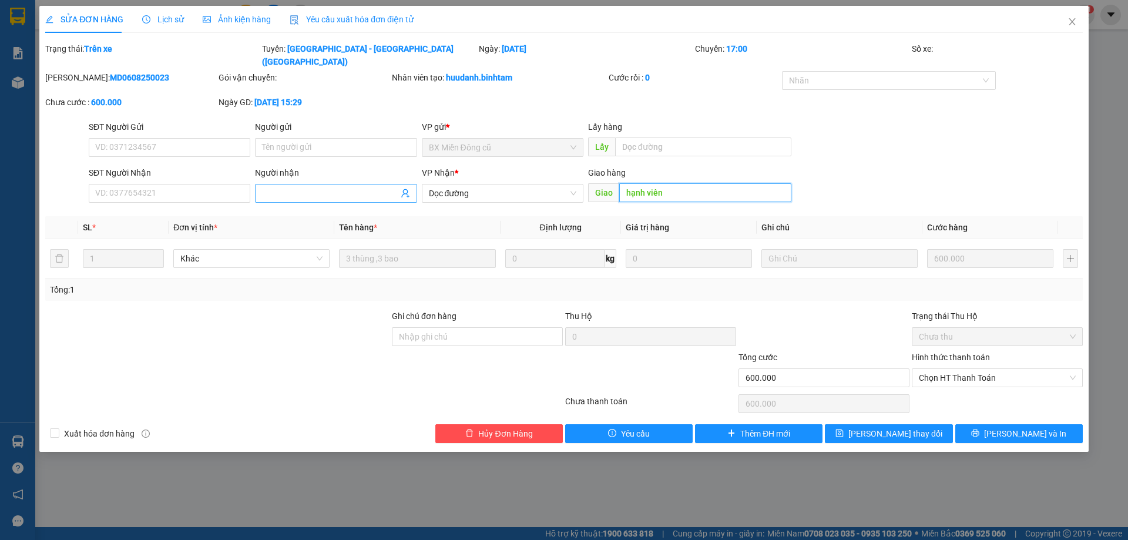
type input "hạnh viên"
click at [370, 187] on input "Người nhận" at bounding box center [330, 193] width 136 height 13
type input "m"
click at [257, 184] on span "hiền(ko cước_" at bounding box center [336, 193] width 162 height 19
click at [325, 187] on input "hiền(ko cước_" at bounding box center [330, 193] width 136 height 13
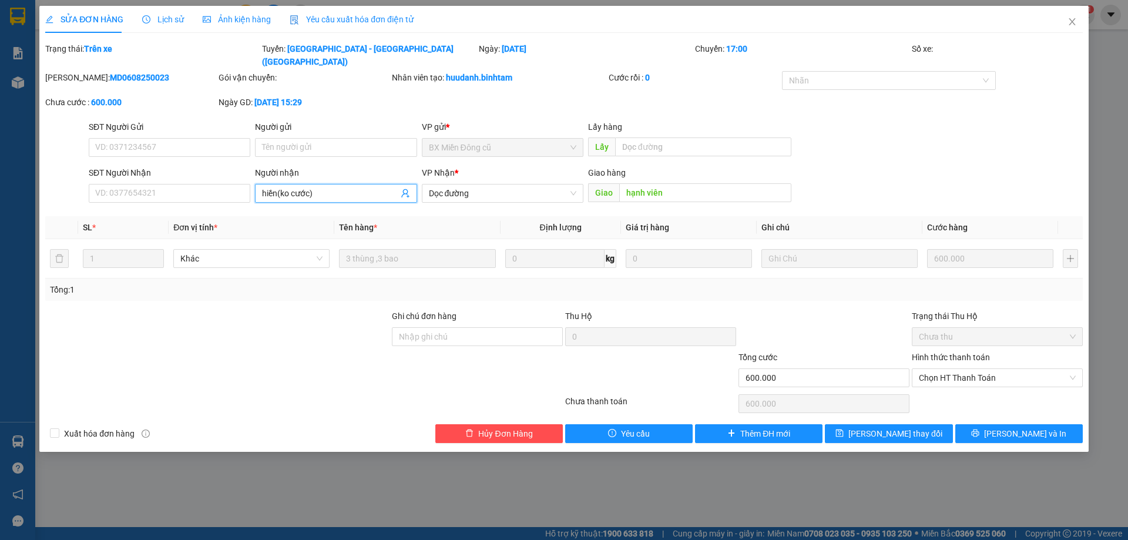
click at [259, 184] on span "hiền(ko cước)" at bounding box center [336, 193] width 162 height 19
click at [263, 187] on input "hiền(ko cước)" at bounding box center [330, 193] width 136 height 13
click at [368, 187] on input "mẹ hiền([PERSON_NAME])" at bounding box center [330, 193] width 136 height 13
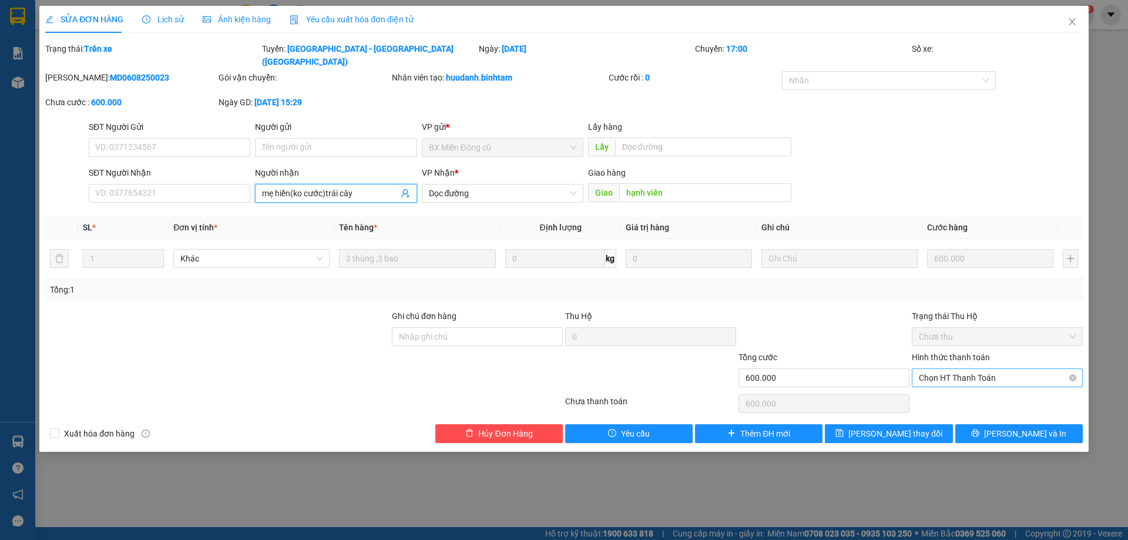
click at [944, 369] on span "Chọn HT Thanh Toán" at bounding box center [997, 378] width 157 height 18
type input "mẹ hiền(ko cước)trái cây"
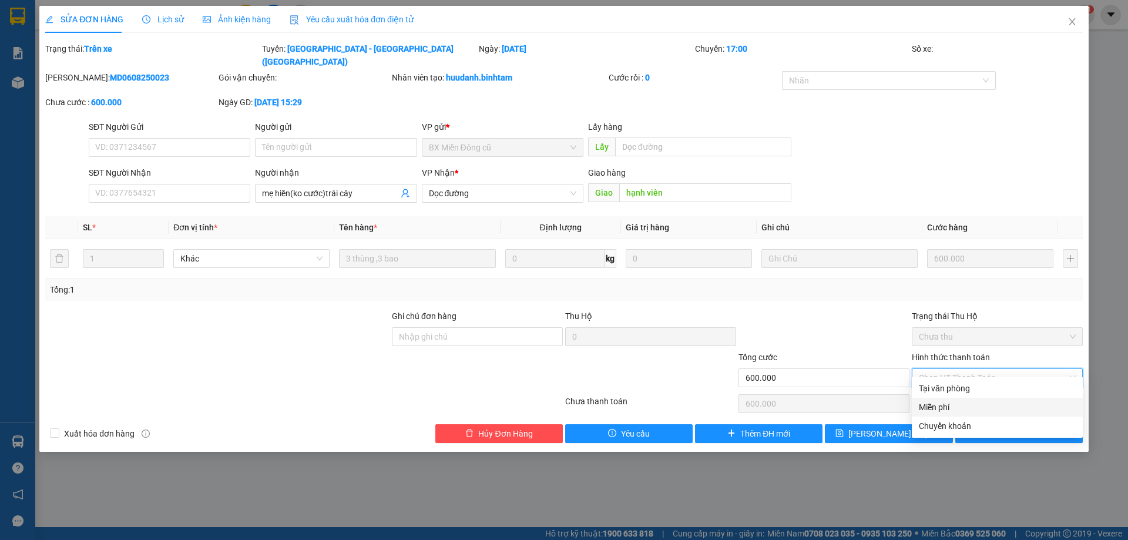
click at [964, 409] on div "Miễn phí" at bounding box center [997, 407] width 157 height 13
type input "0"
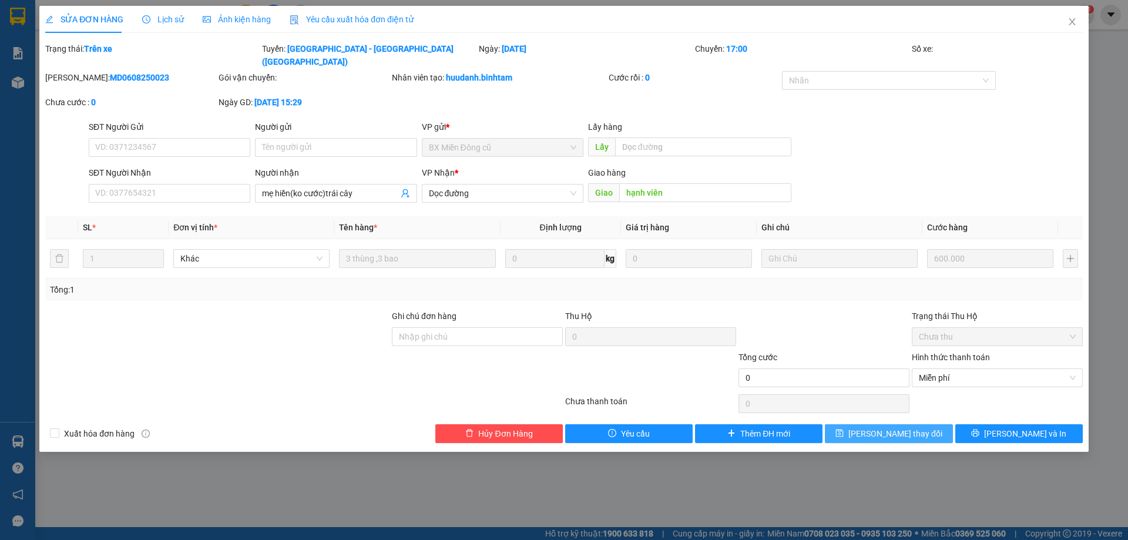
click at [882, 427] on span "[PERSON_NAME] thay đổi" at bounding box center [896, 433] width 94 height 13
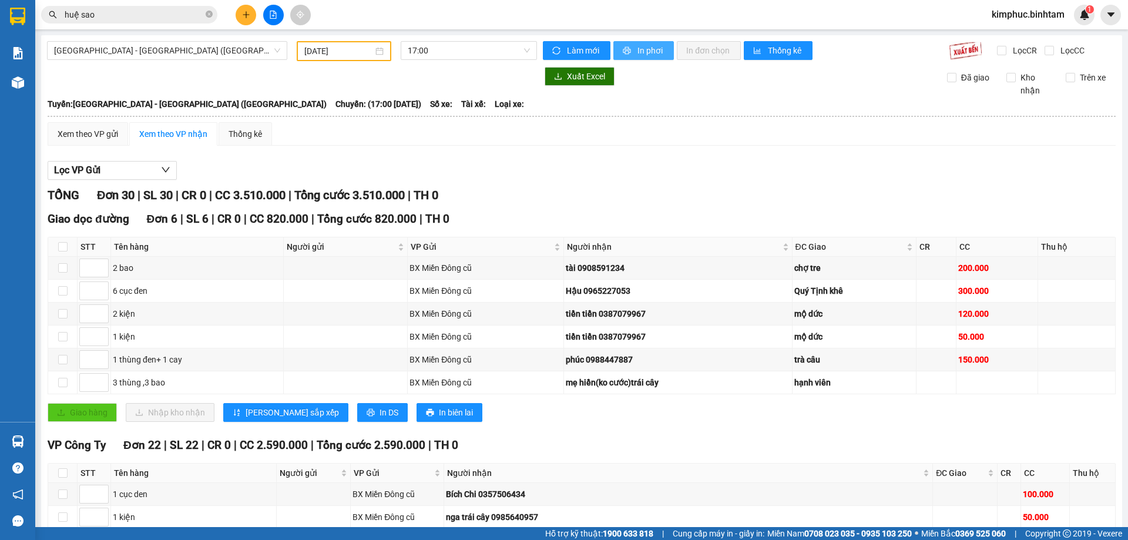
click at [649, 52] on span "In phơi" at bounding box center [651, 50] width 27 height 13
